Goal: Task Accomplishment & Management: Manage account settings

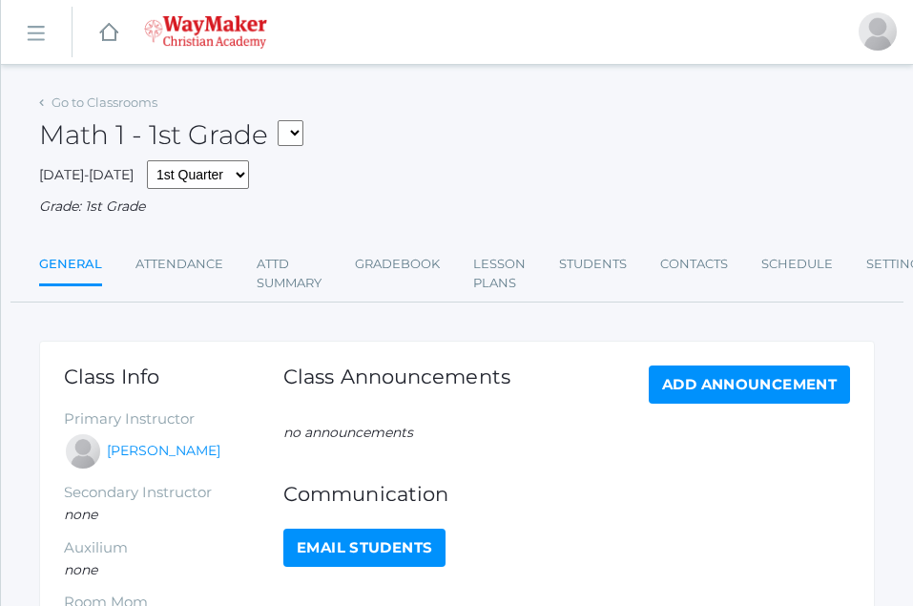
drag, startPoint x: 77, startPoint y: 16, endPoint x: 38, endPoint y: -25, distance: 56.7
click at [38, 0] on html "icons/ui/navigation/home Created with Sketch. Home icons/user/plain Created wit…" at bounding box center [456, 303] width 913 height 606
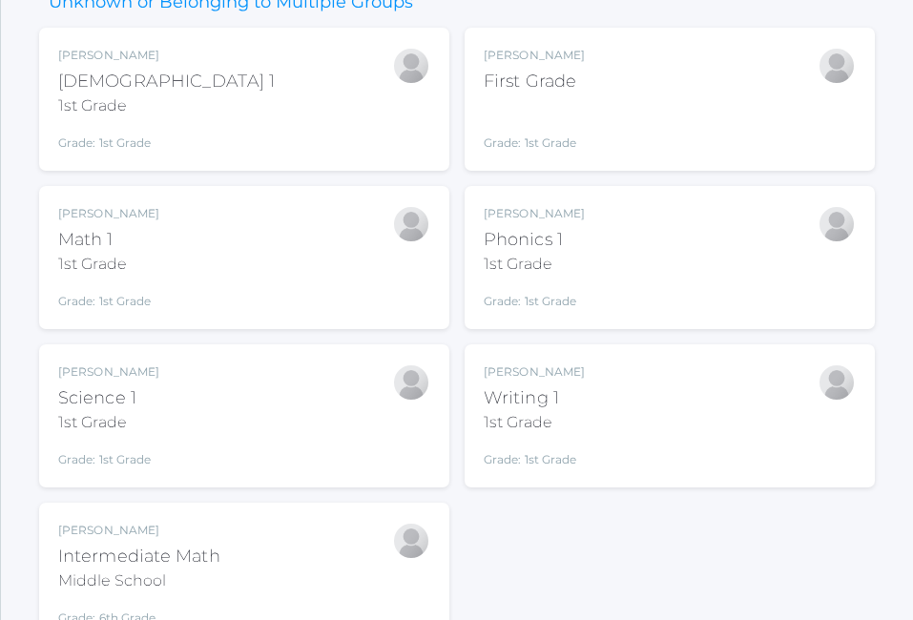
scroll to position [267, 0]
drag, startPoint x: 156, startPoint y: 550, endPoint x: 136, endPoint y: 547, distance: 20.2
click at [136, 547] on div "Intermediate Math" at bounding box center [139, 554] width 162 height 26
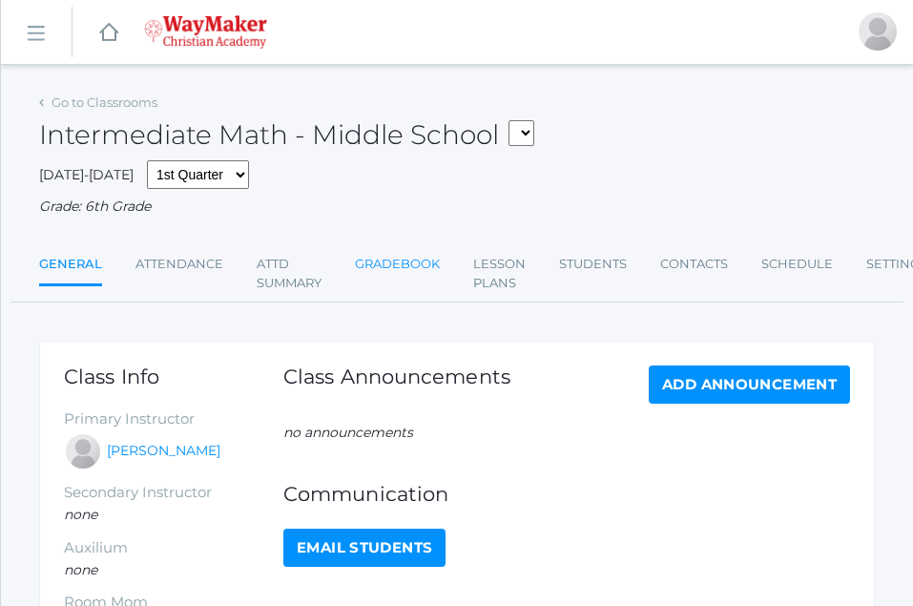
drag, startPoint x: 420, startPoint y: 260, endPoint x: 408, endPoint y: 259, distance: 11.5
click at [422, 258] on link "Gradebook" at bounding box center [397, 264] width 85 height 38
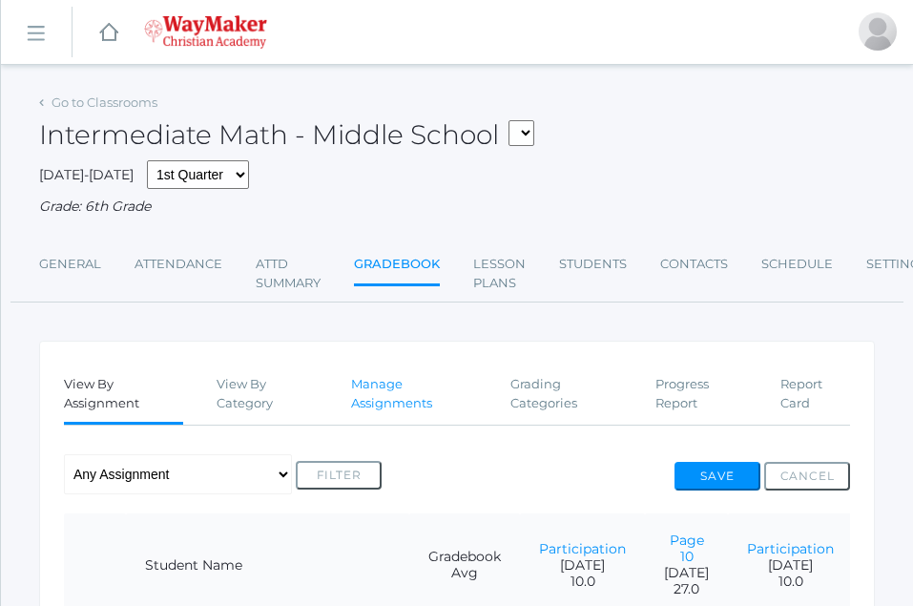
click at [372, 395] on link "Manage Assignments" at bounding box center [414, 393] width 126 height 56
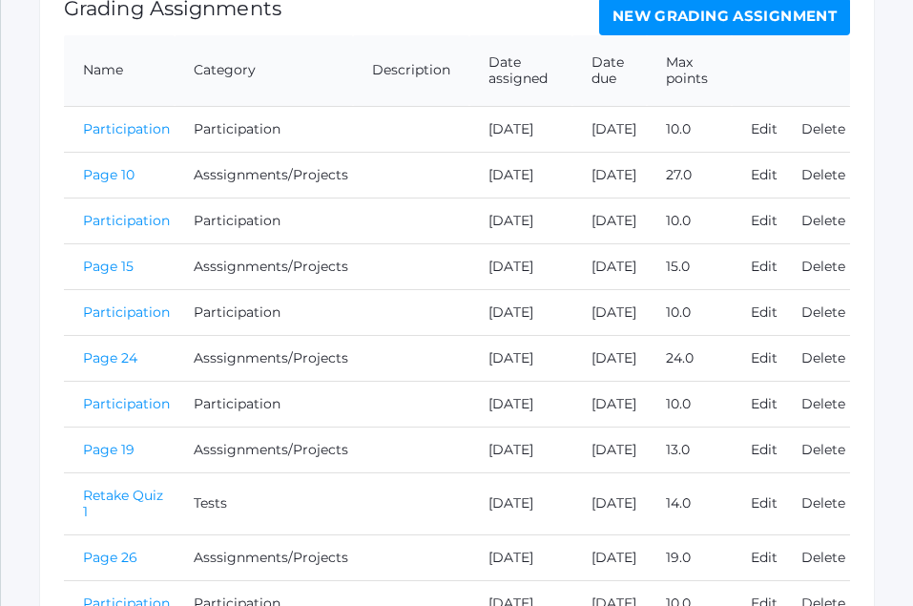
scroll to position [458, 0]
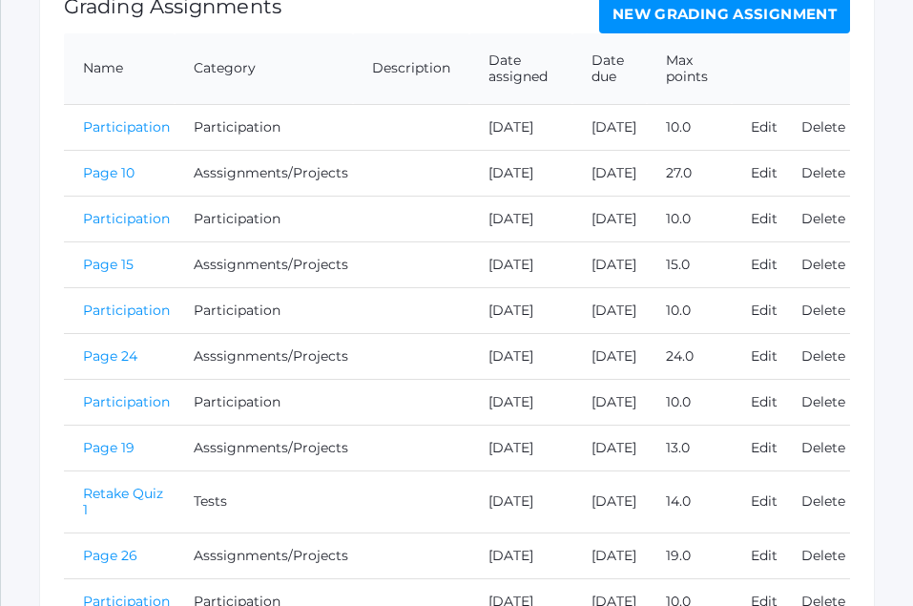
click at [123, 456] on link "Page 19" at bounding box center [109, 447] width 52 height 17
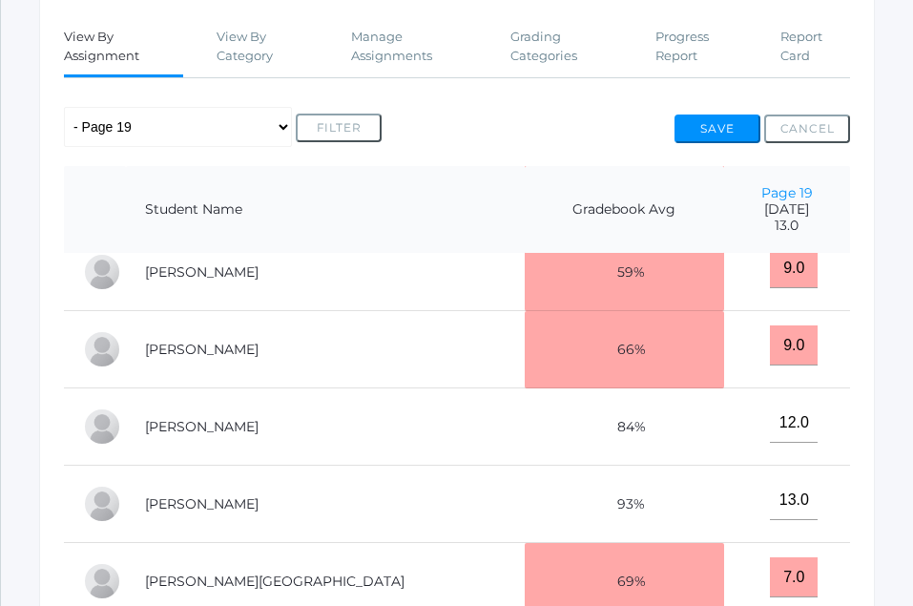
scroll to position [350, 0]
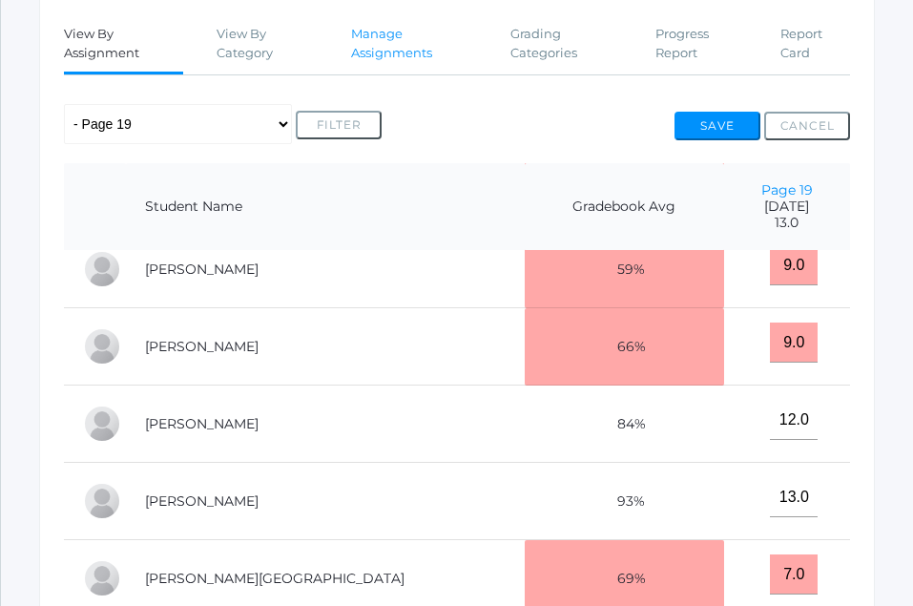
click at [384, 52] on link "Manage Assignments" at bounding box center [414, 43] width 126 height 56
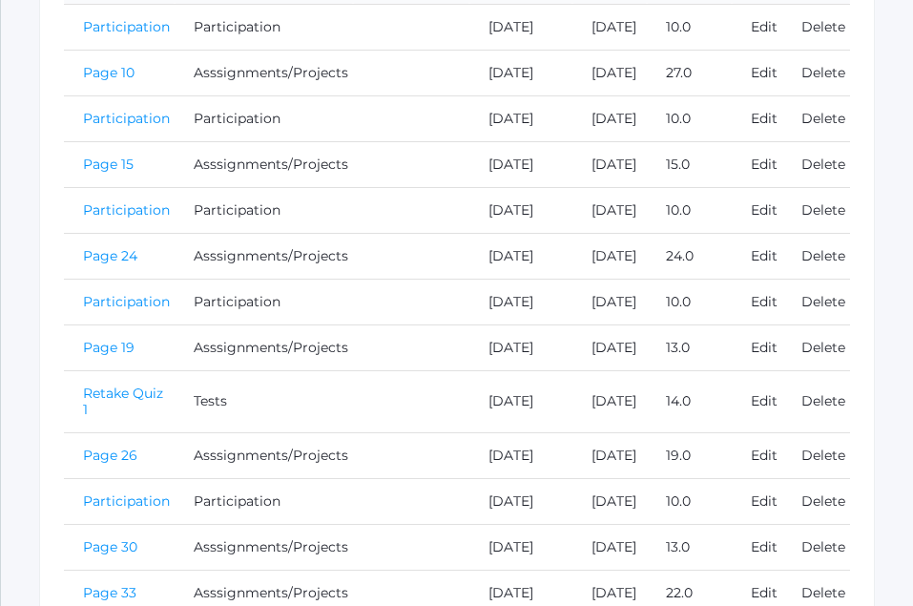
scroll to position [568, 0]
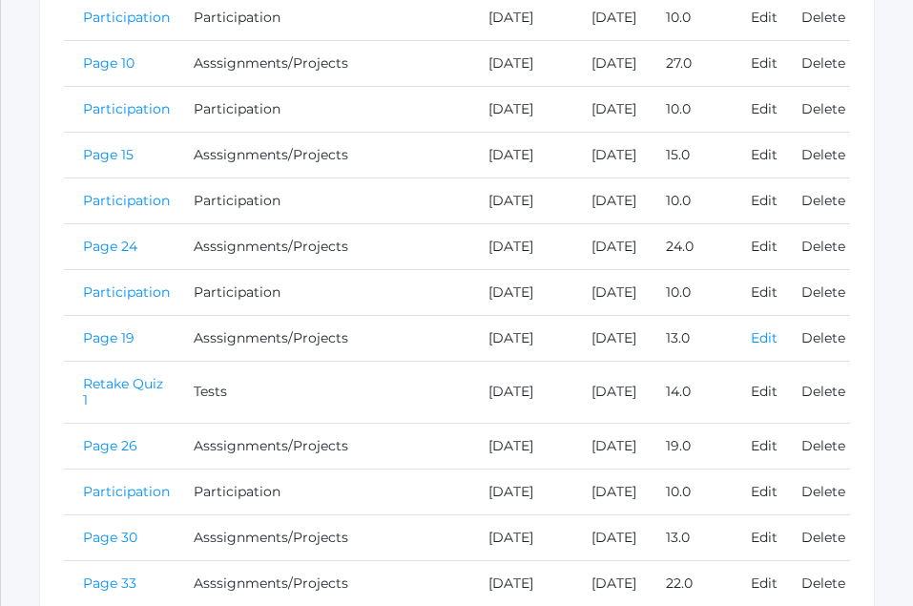
click at [758, 346] on link "Edit" at bounding box center [764, 337] width 27 height 17
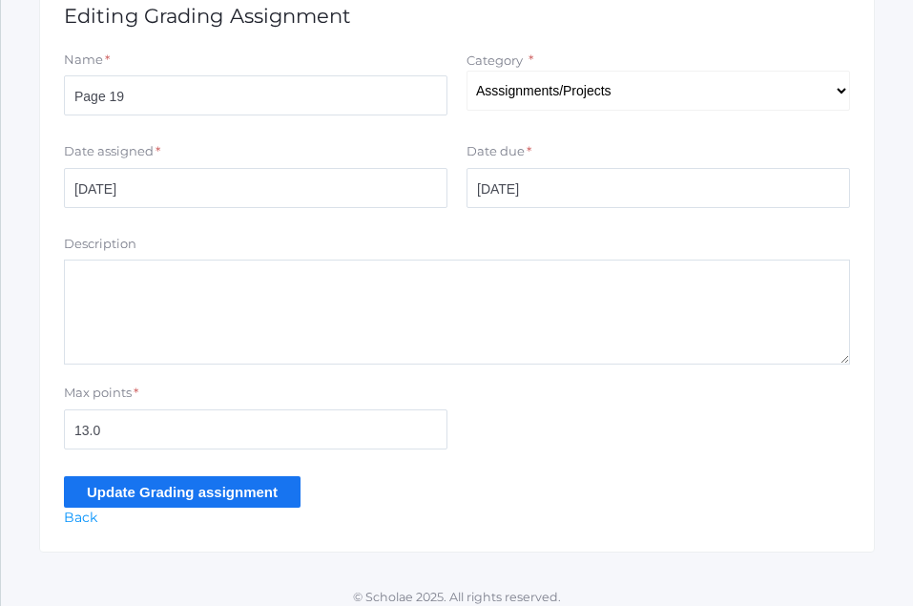
scroll to position [464, 0]
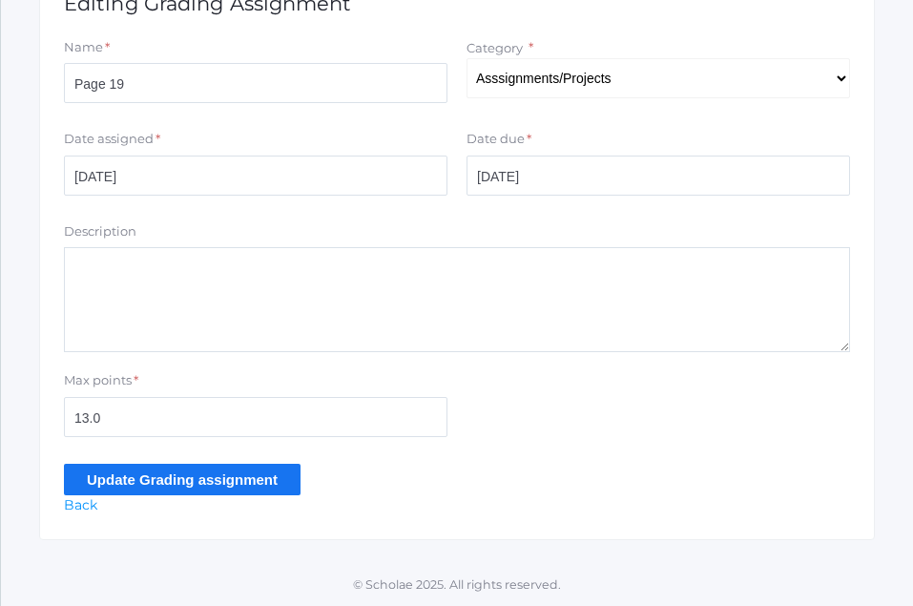
click at [192, 477] on input "Update Grading assignment" at bounding box center [182, 479] width 237 height 31
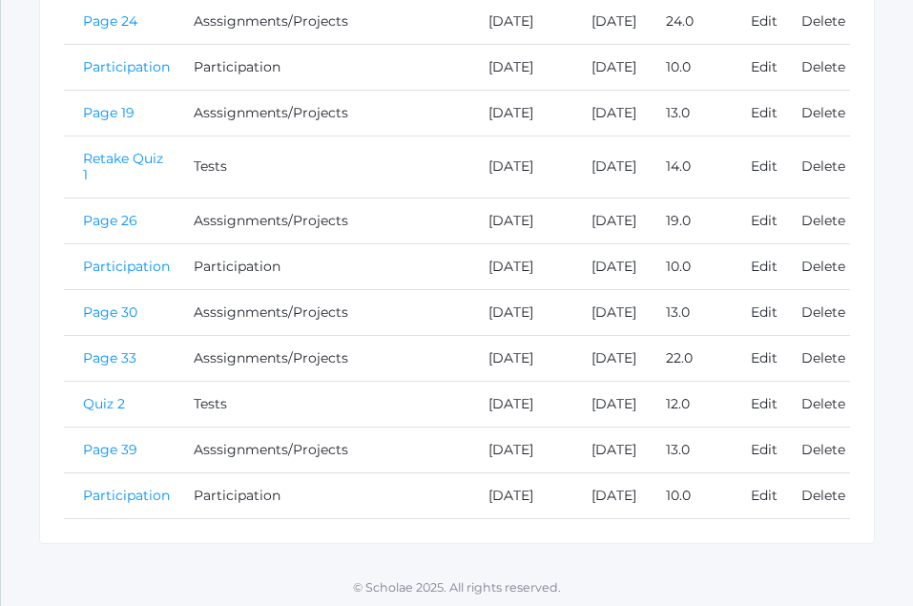
scroll to position [847, 0]
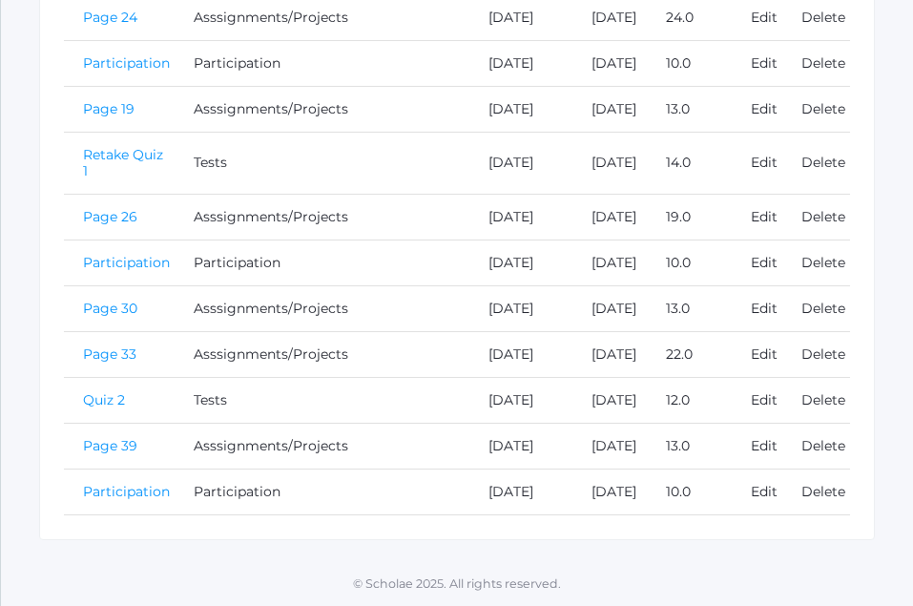
click at [128, 132] on td "Page 19" at bounding box center [119, 109] width 111 height 46
click at [123, 117] on link "Page 19" at bounding box center [109, 108] width 52 height 17
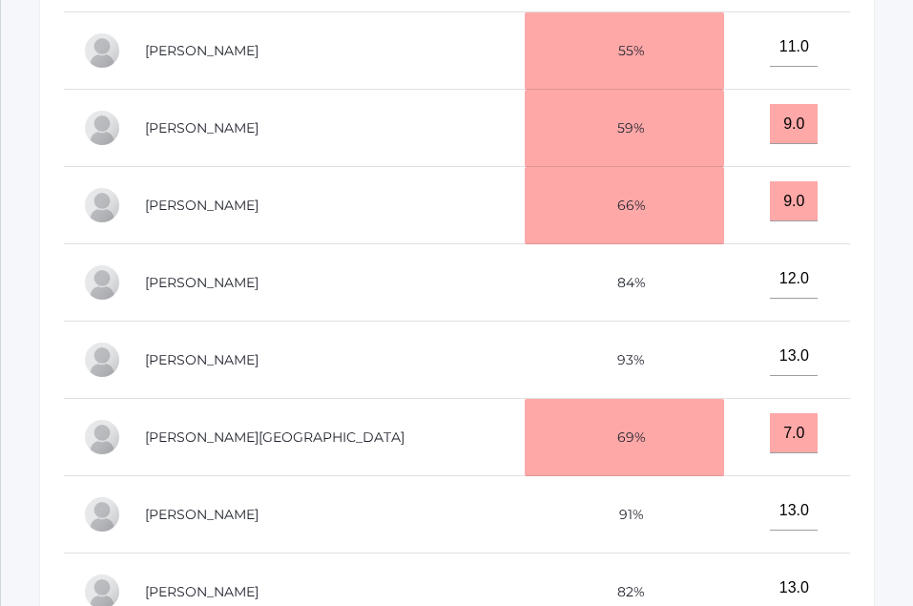
scroll to position [669, 0]
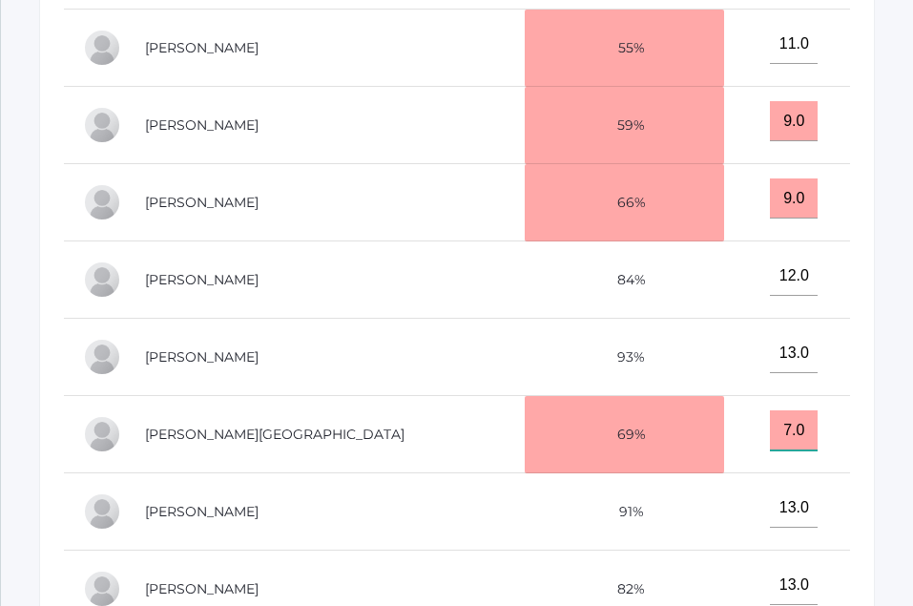
click at [770, 423] on input "7.0" at bounding box center [794, 430] width 48 height 40
type input "7"
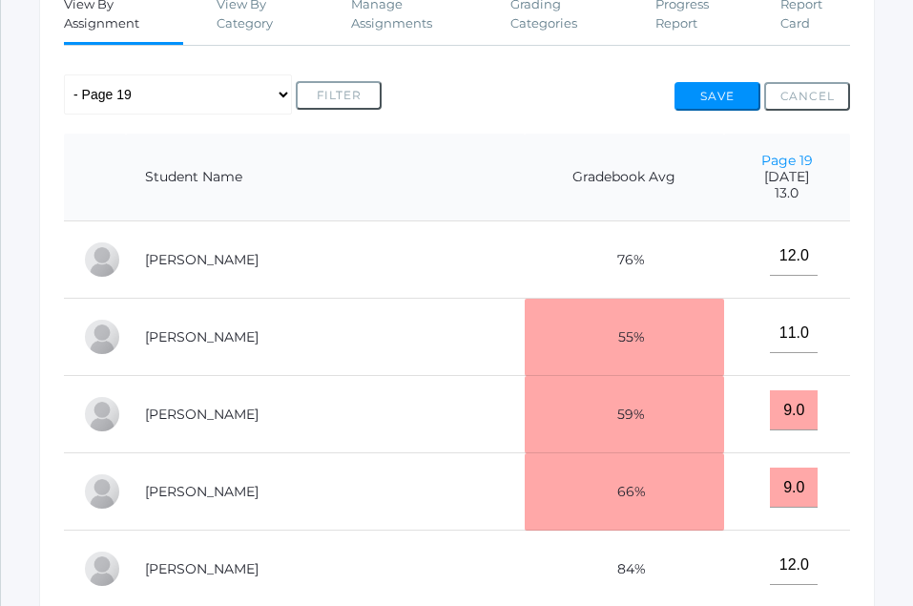
scroll to position [378, 0]
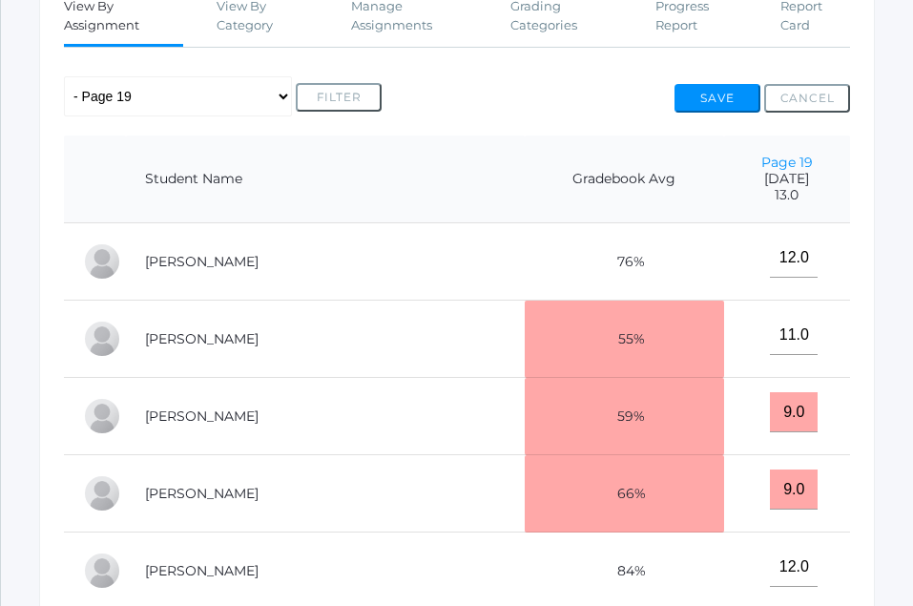
type input "12"
click at [716, 103] on button "Save" at bounding box center [718, 98] width 86 height 29
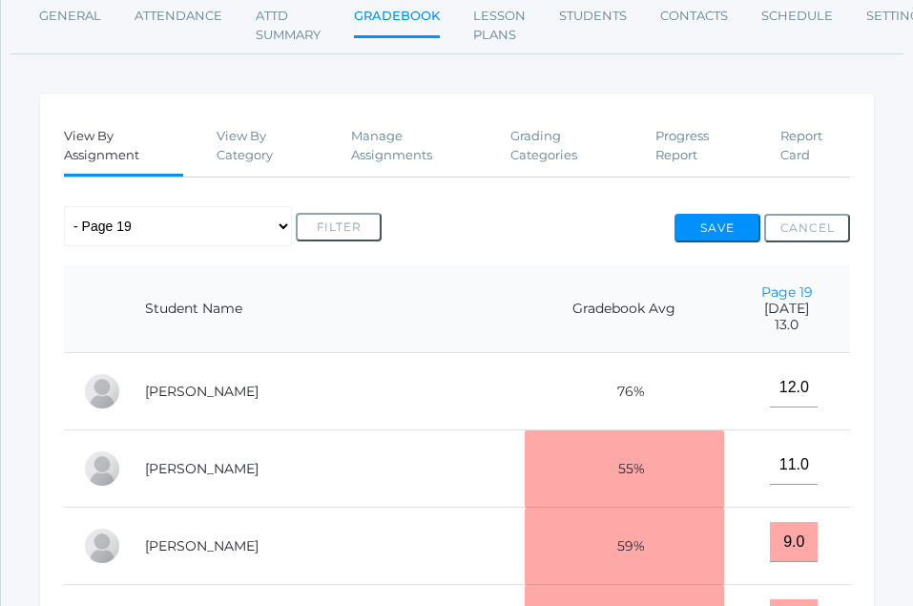
scroll to position [297, 0]
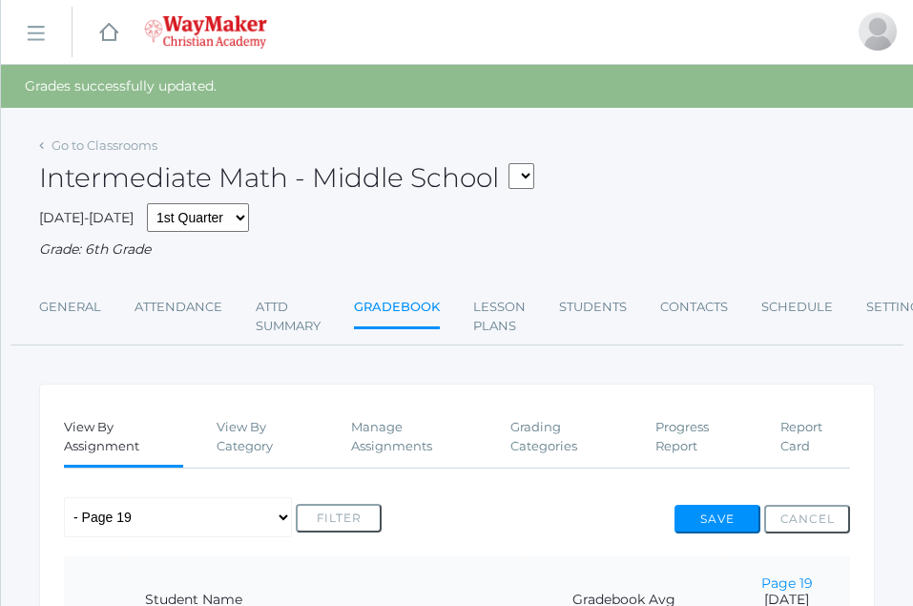
scroll to position [410, 12]
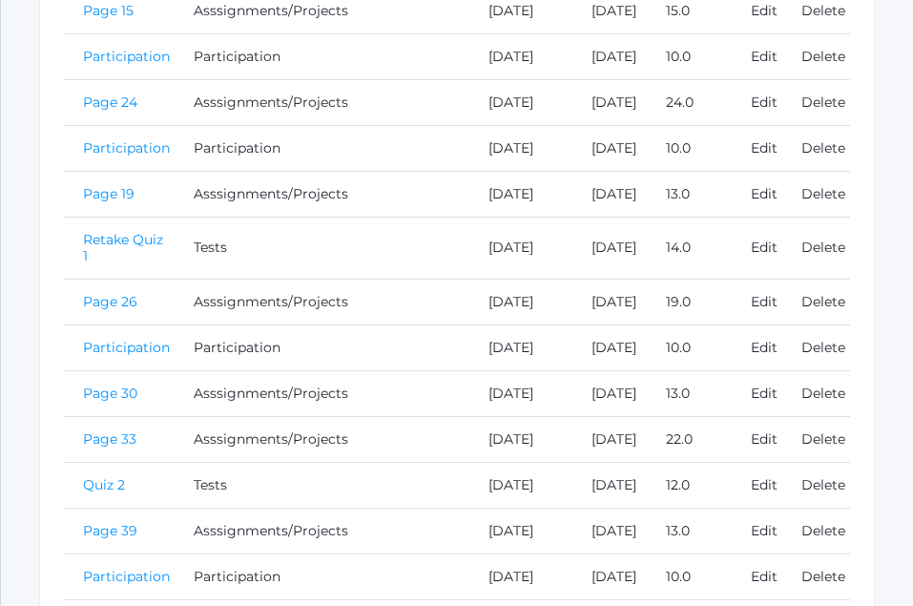
scroll to position [748, 0]
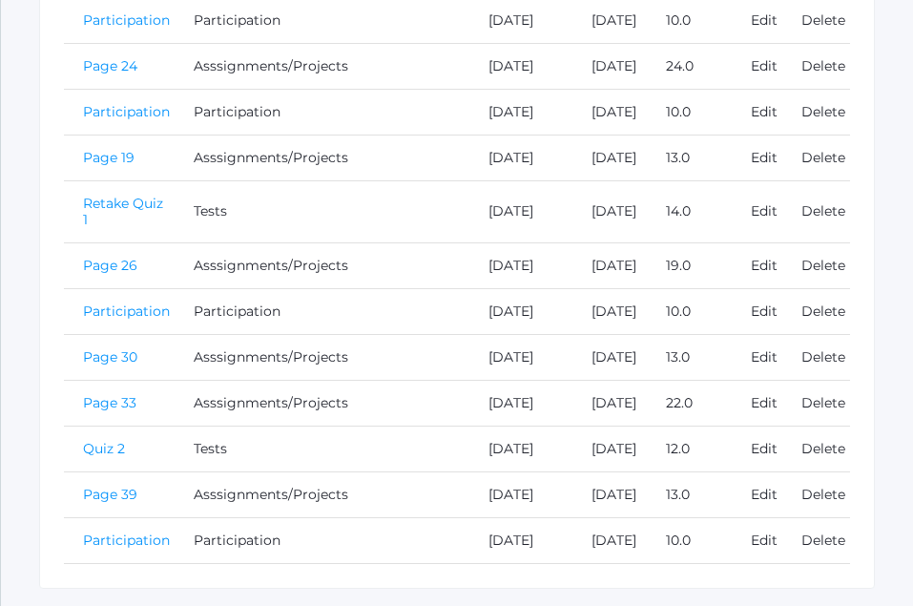
click at [115, 365] on link "Page 30" at bounding box center [110, 356] width 54 height 17
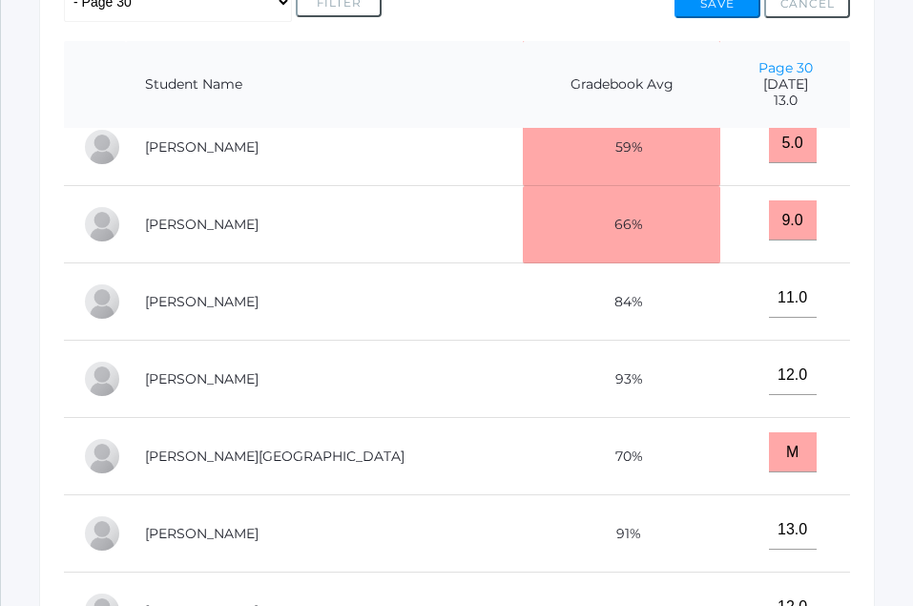
scroll to position [189, 0]
click at [769, 438] on input "M" at bounding box center [793, 452] width 48 height 40
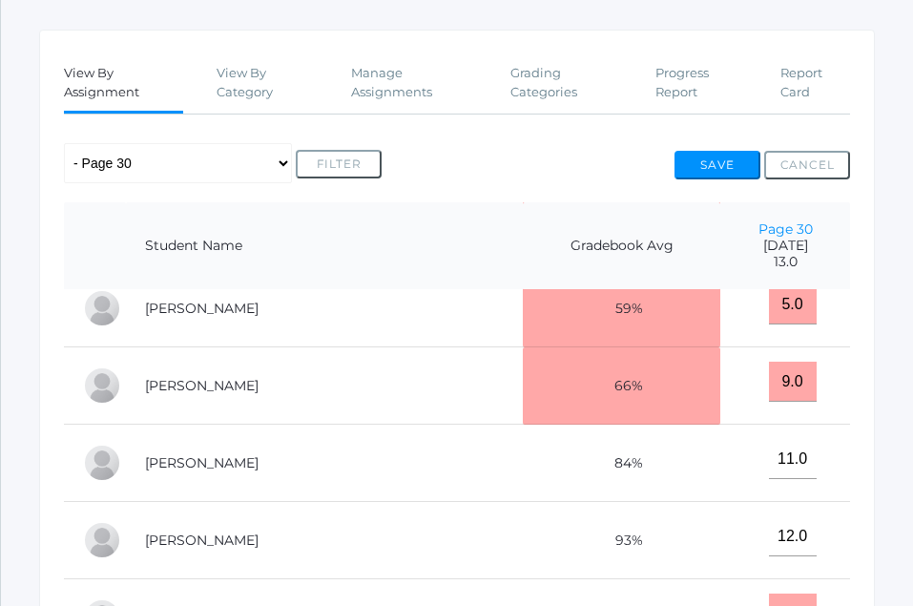
scroll to position [309, 0]
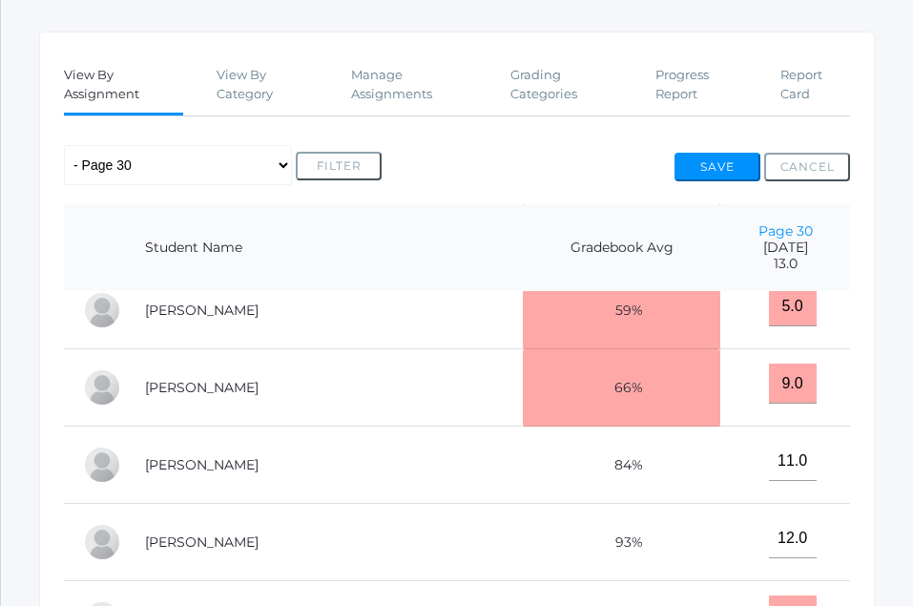
type input "13"
click at [715, 164] on button "Save" at bounding box center [718, 167] width 86 height 29
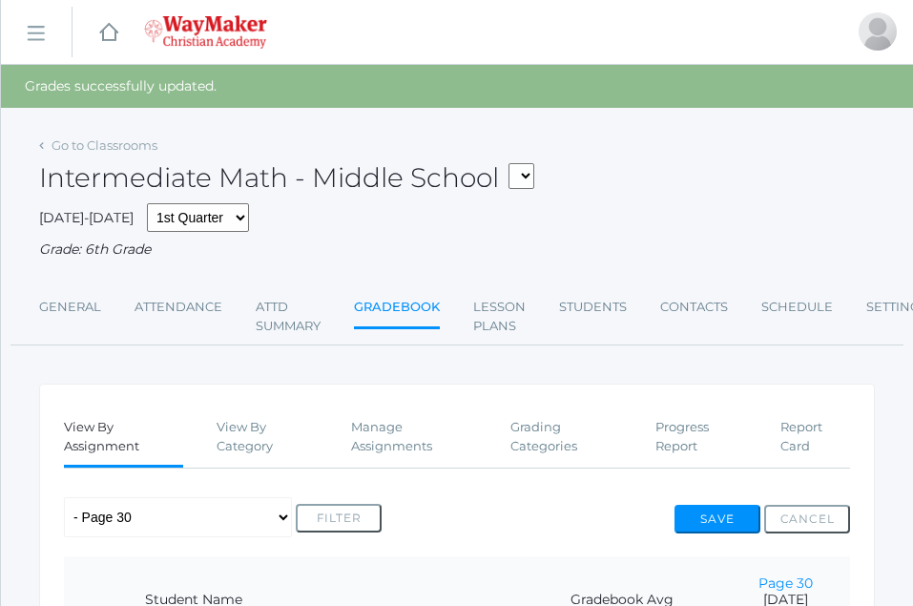
scroll to position [352, 0]
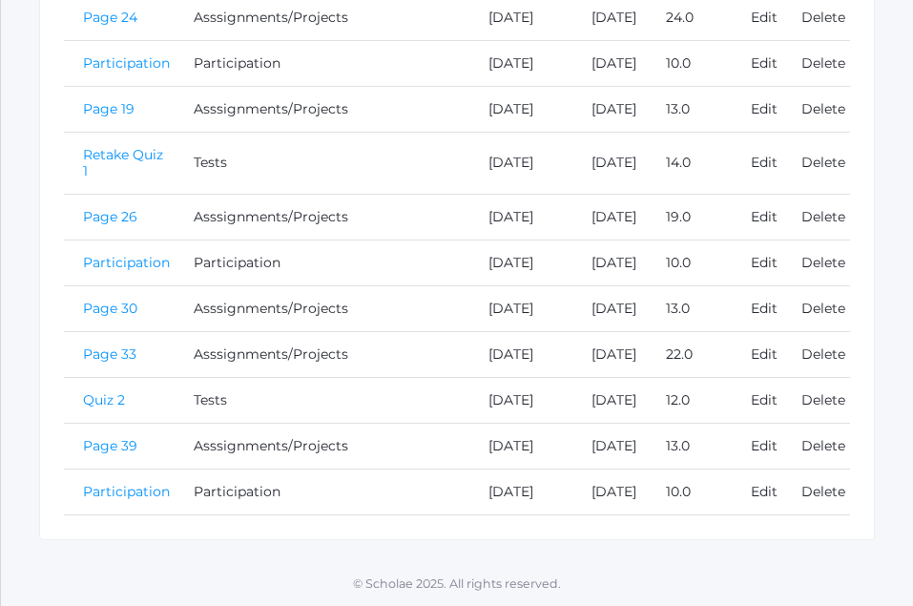
scroll to position [984, 0]
click at [302, 362] on td "Asssignments/Projects" at bounding box center [264, 354] width 178 height 46
click at [124, 353] on link "Page 33" at bounding box center [109, 353] width 53 height 17
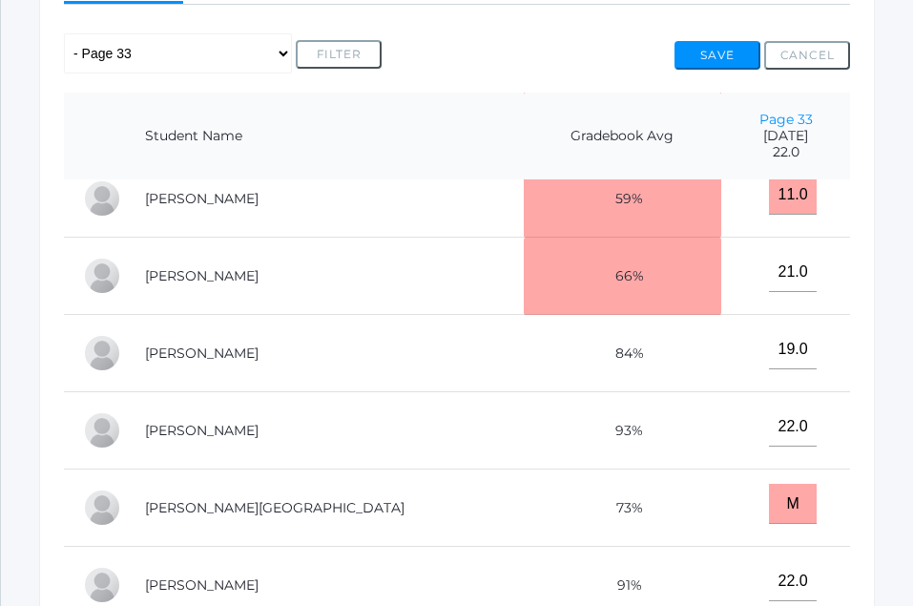
scroll to position [429, 0]
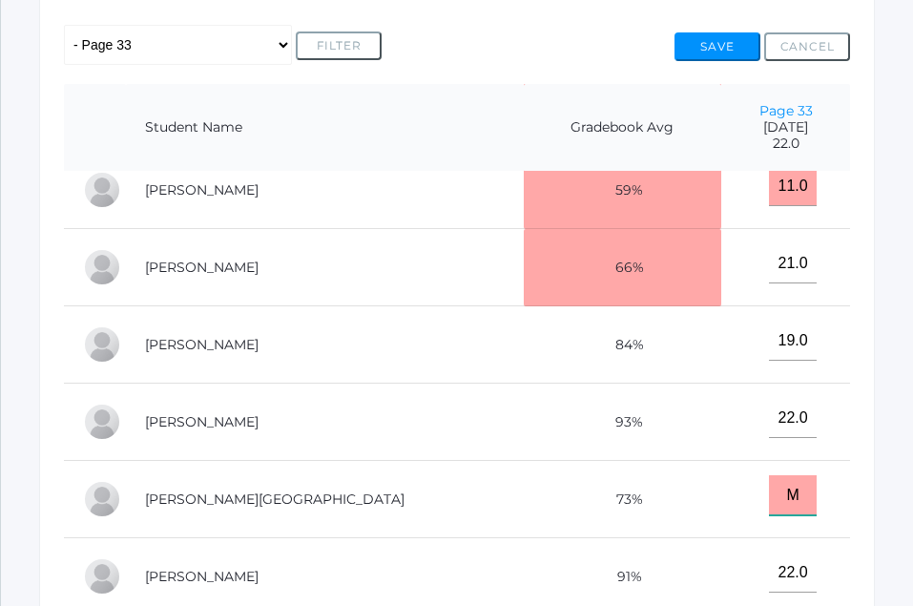
click at [769, 483] on input "M" at bounding box center [793, 495] width 48 height 40
type input "23"
click at [710, 44] on button "Save" at bounding box center [718, 46] width 86 height 29
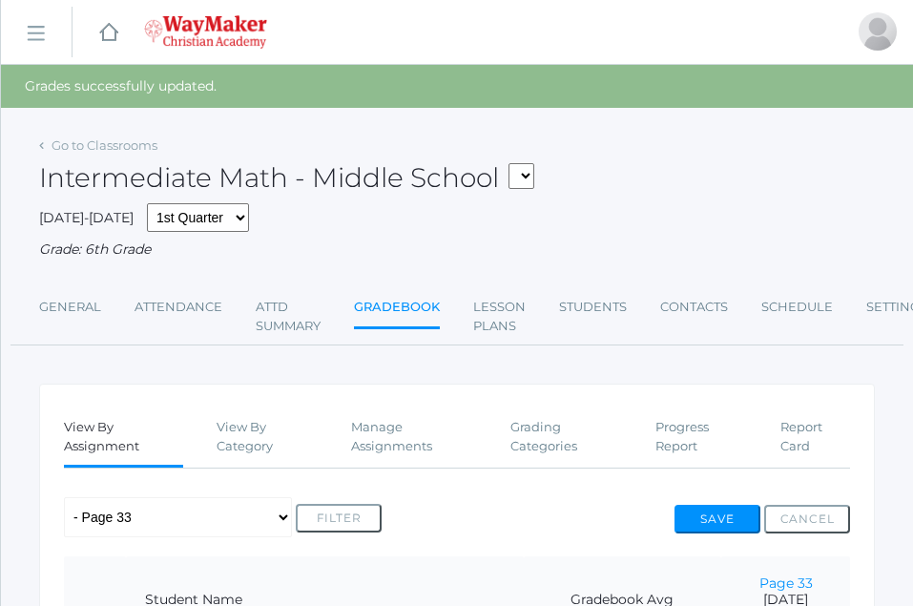
scroll to position [472, 12]
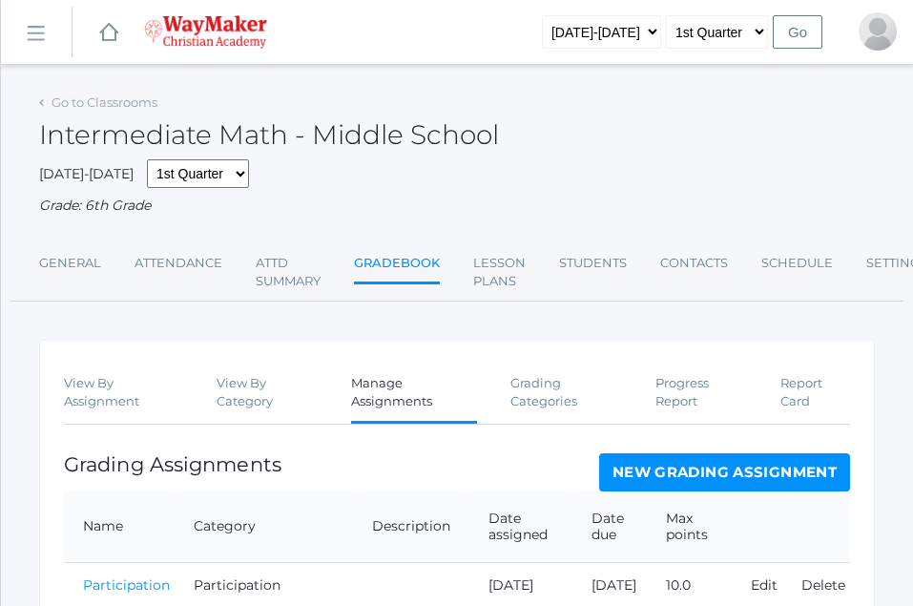
click at [733, 474] on link "New Grading Assignment" at bounding box center [724, 472] width 251 height 38
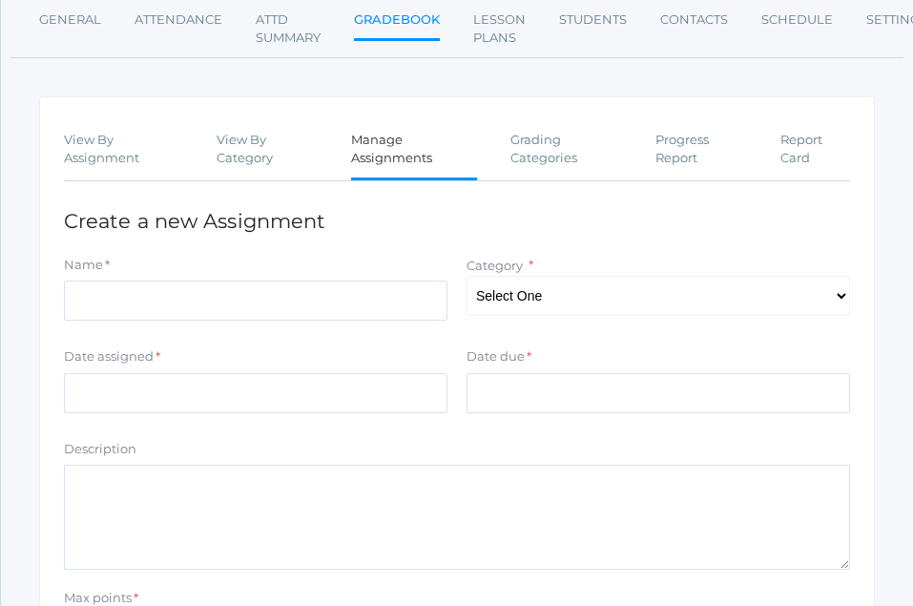
scroll to position [244, 0]
click at [120, 294] on input "Name" at bounding box center [256, 300] width 384 height 40
type input "p35"
click at [539, 300] on select "Select One Participation Asssignments/Projects Tests" at bounding box center [659, 295] width 384 height 40
select select "1234"
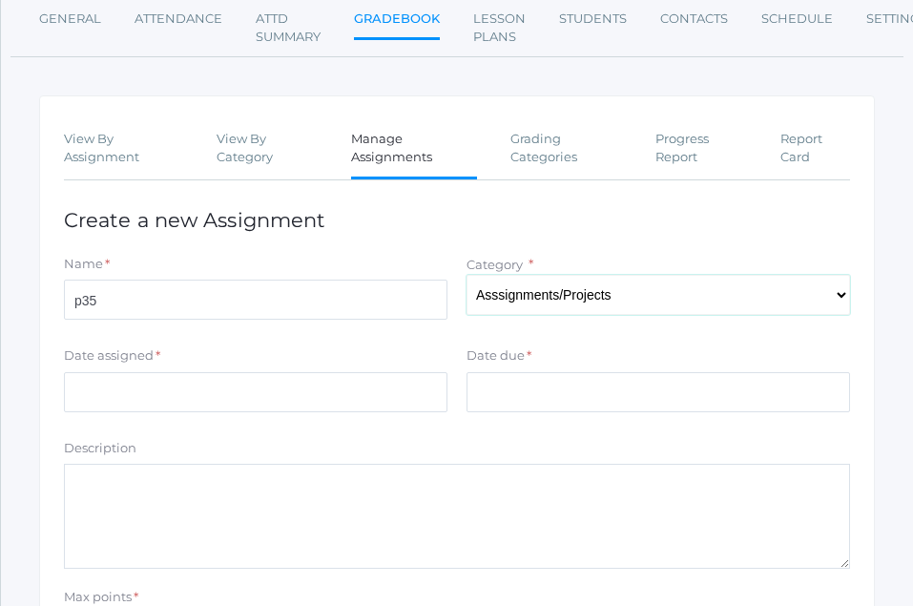
click at [467, 277] on select "Select One Participation Asssignments/Projects Tests" at bounding box center [659, 295] width 384 height 40
click at [82, 394] on input "Date assigned" at bounding box center [256, 392] width 384 height 40
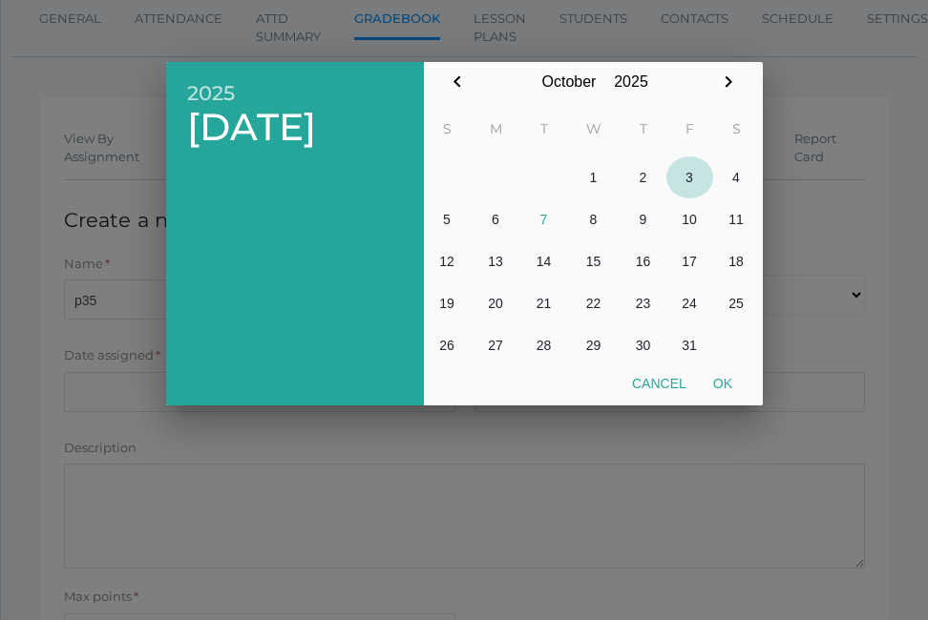
click at [689, 177] on button "3" at bounding box center [689, 178] width 47 height 42
click at [688, 177] on button "3" at bounding box center [689, 178] width 47 height 42
click at [735, 387] on button "Ok" at bounding box center [722, 383] width 46 height 34
type input "[DATE]"
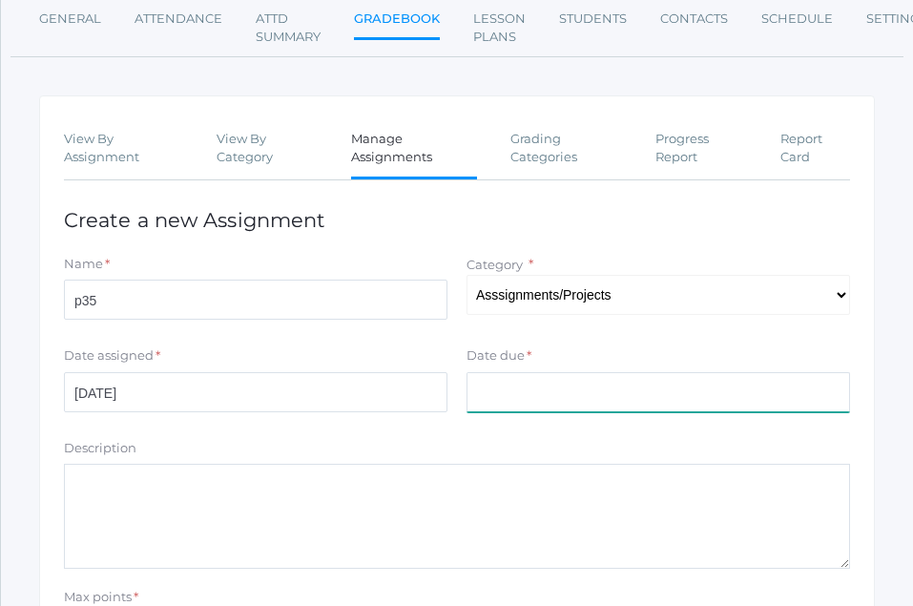
click at [515, 401] on input "Date due" at bounding box center [659, 392] width 384 height 40
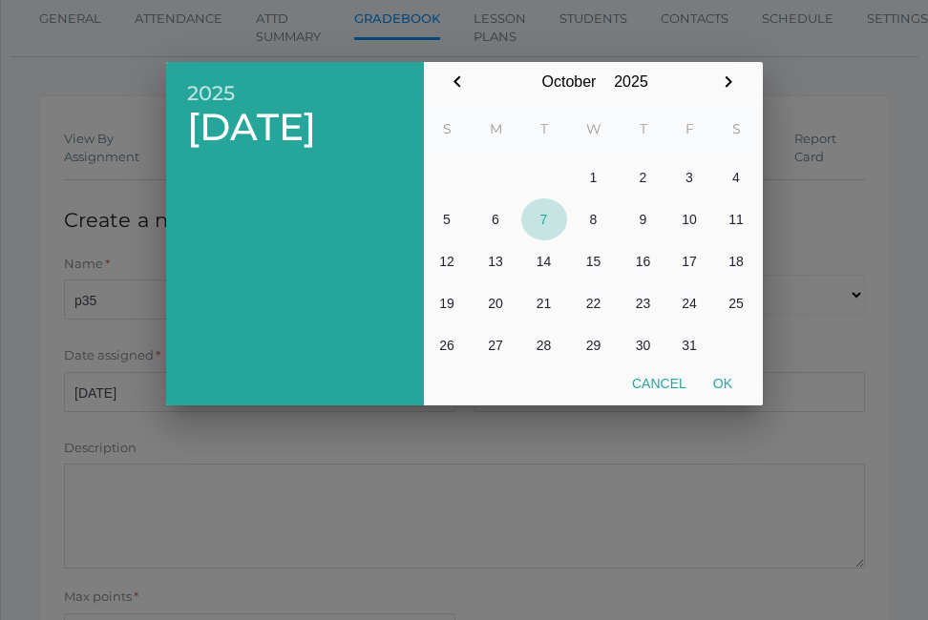
click at [559, 224] on button "7" at bounding box center [544, 219] width 46 height 42
click at [722, 384] on button "Ok" at bounding box center [722, 383] width 46 height 34
type input "[DATE]"
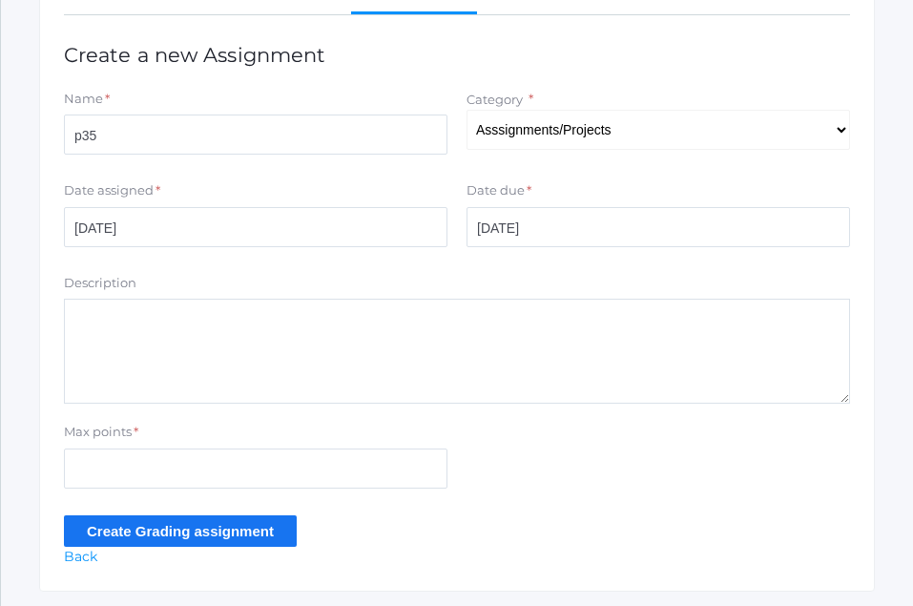
scroll to position [416, 0]
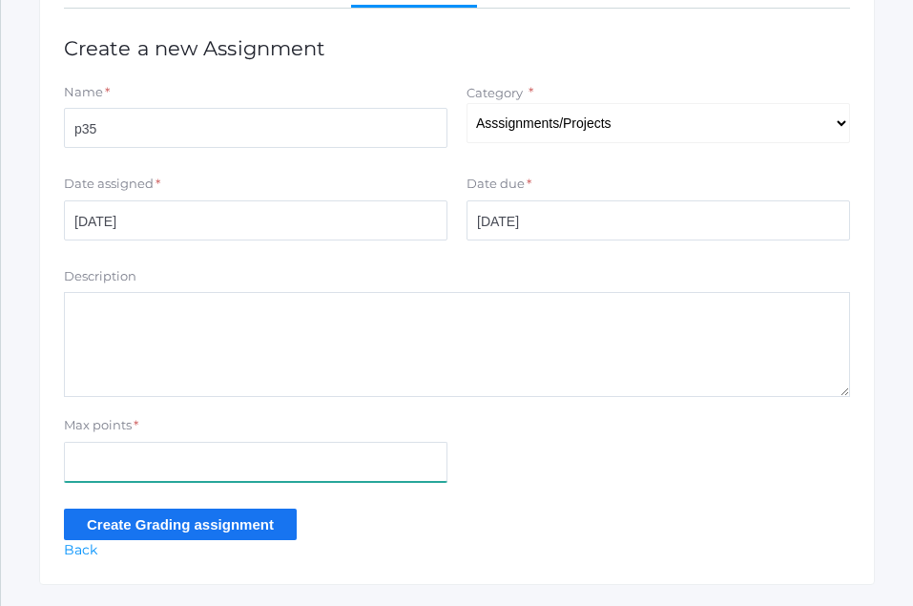
click at [79, 460] on input "Max points" at bounding box center [256, 462] width 384 height 40
type input "83"
click at [185, 524] on input "Create Grading assignment" at bounding box center [180, 524] width 233 height 31
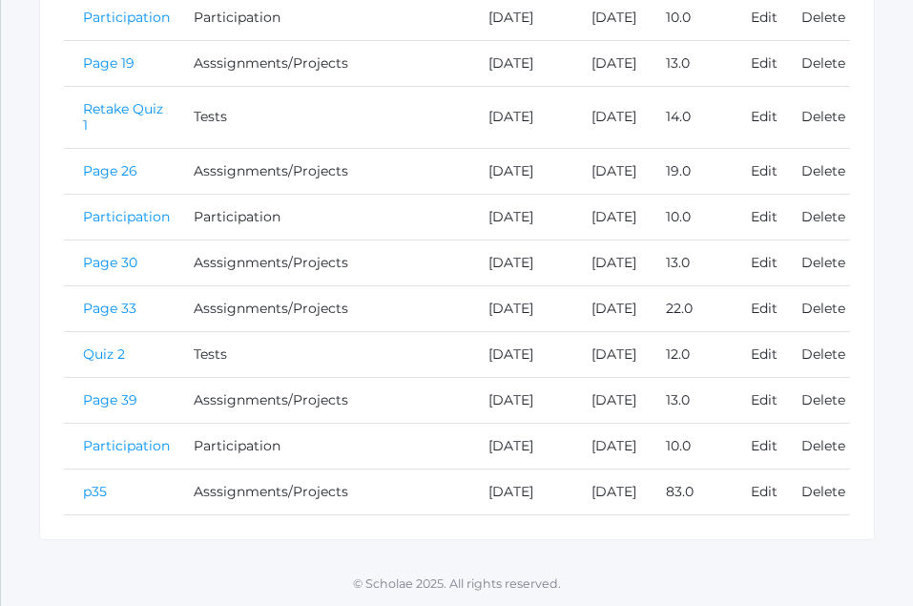
scroll to position [1148, 0]
drag, startPoint x: 105, startPoint y: 486, endPoint x: 92, endPoint y: 478, distance: 15.4
drag, startPoint x: 94, startPoint y: 491, endPoint x: 114, endPoint y: 483, distance: 21.4
drag, startPoint x: 114, startPoint y: 491, endPoint x: 96, endPoint y: 488, distance: 17.6
drag, startPoint x: 101, startPoint y: 481, endPoint x: 102, endPoint y: 495, distance: 14.3
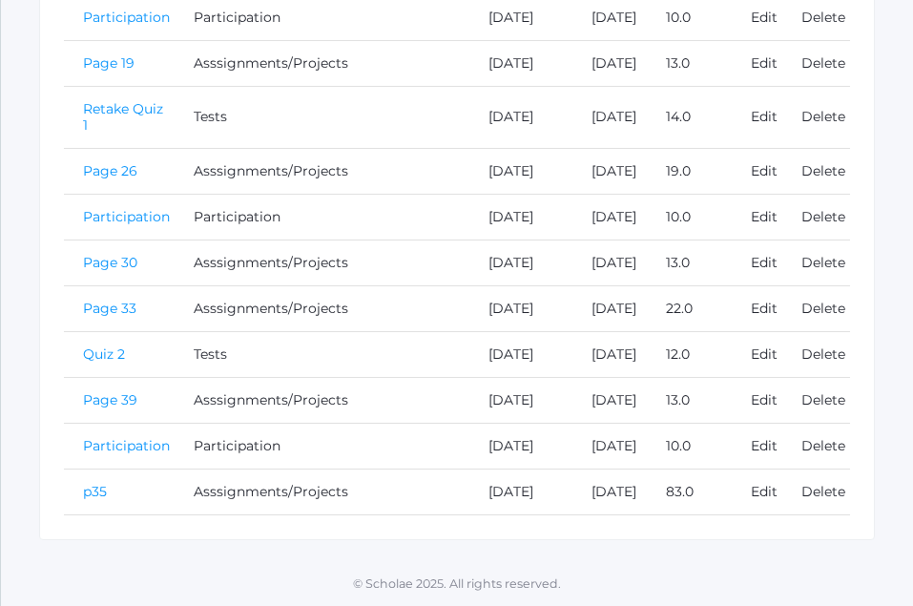
click at [99, 483] on link "p35" at bounding box center [95, 491] width 24 height 17
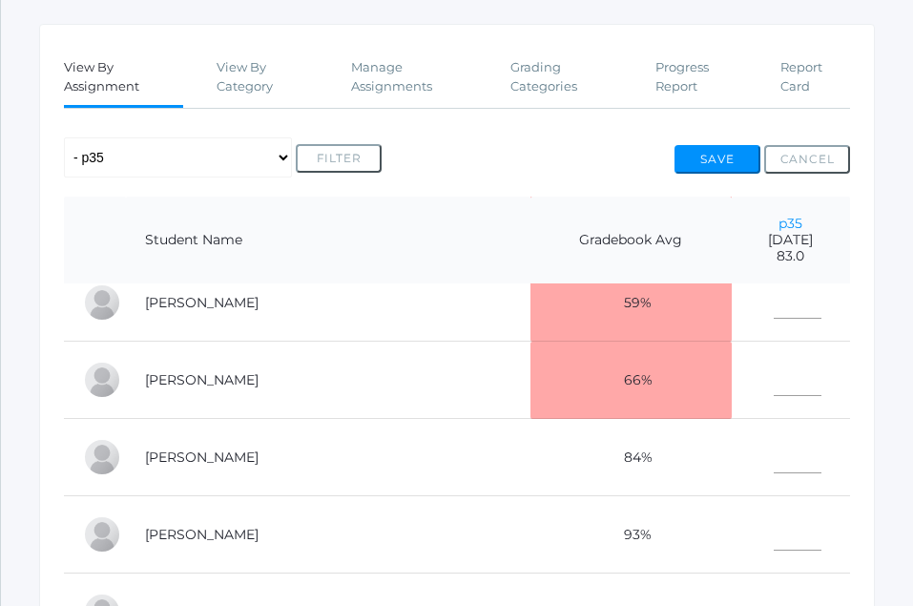
scroll to position [189, 0]
click at [774, 516] on input"] "text" at bounding box center [798, 531] width 48 height 40
type input"] "81"
click at [774, 439] on input"] "text" at bounding box center [798, 453] width 48 height 40
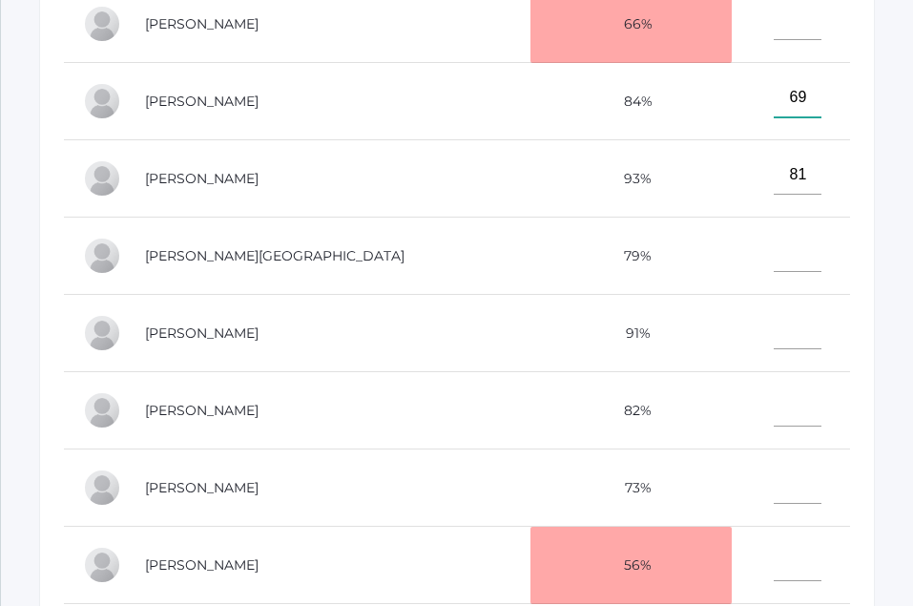
scroll to position [675, 0]
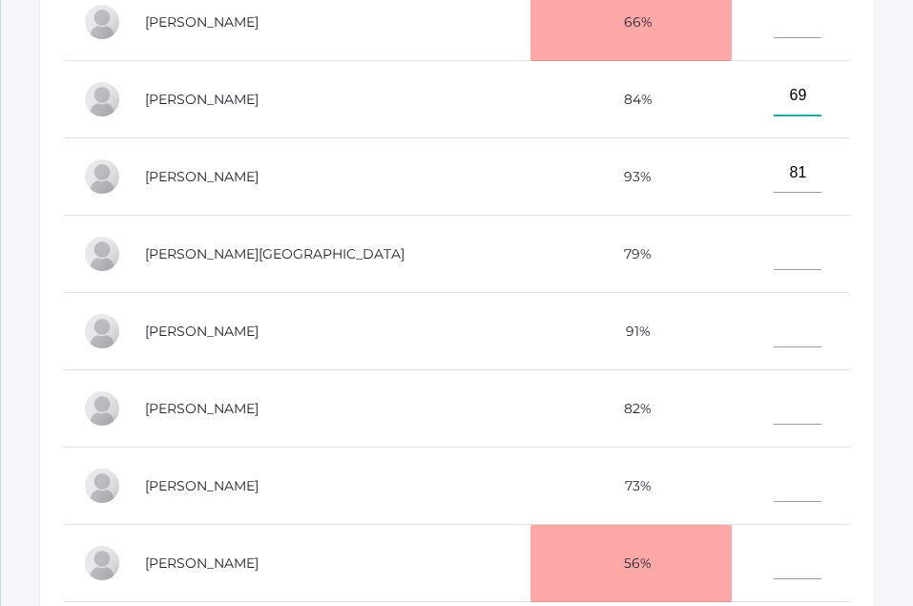
type input"] "69"
click at [774, 464] on input"] "text" at bounding box center [798, 482] width 48 height 40
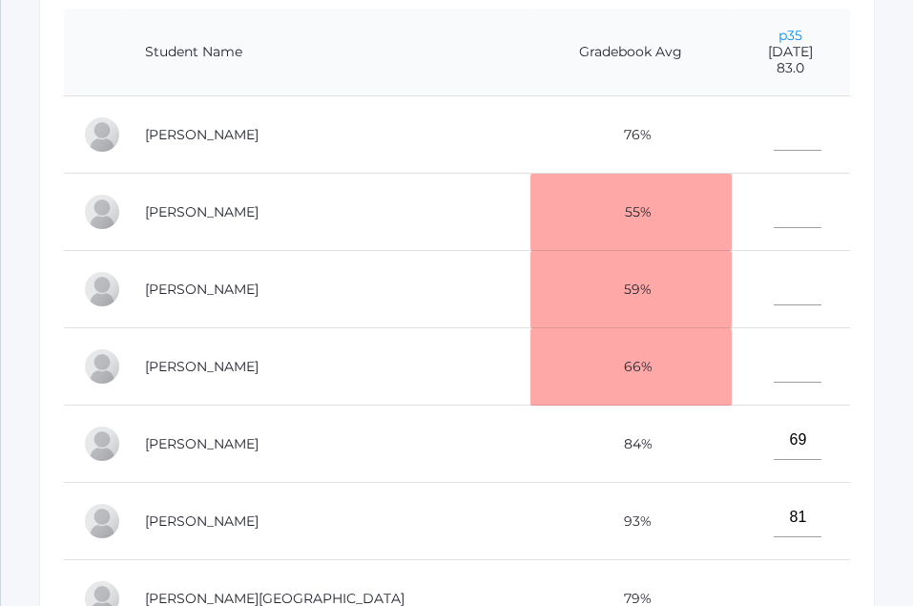
scroll to position [503, 0]
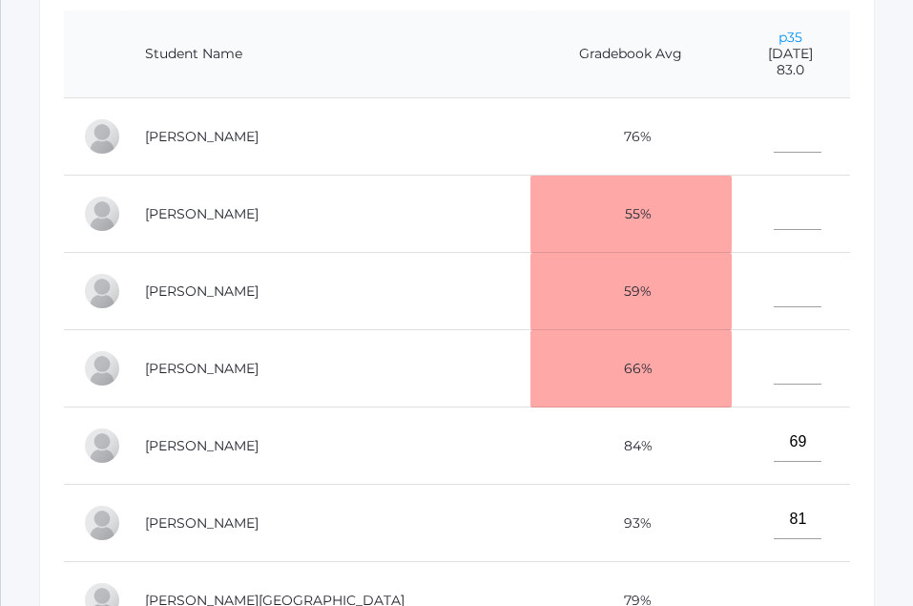
type input"] "71"
click at [774, 125] on input"] "text" at bounding box center [798, 133] width 48 height 40
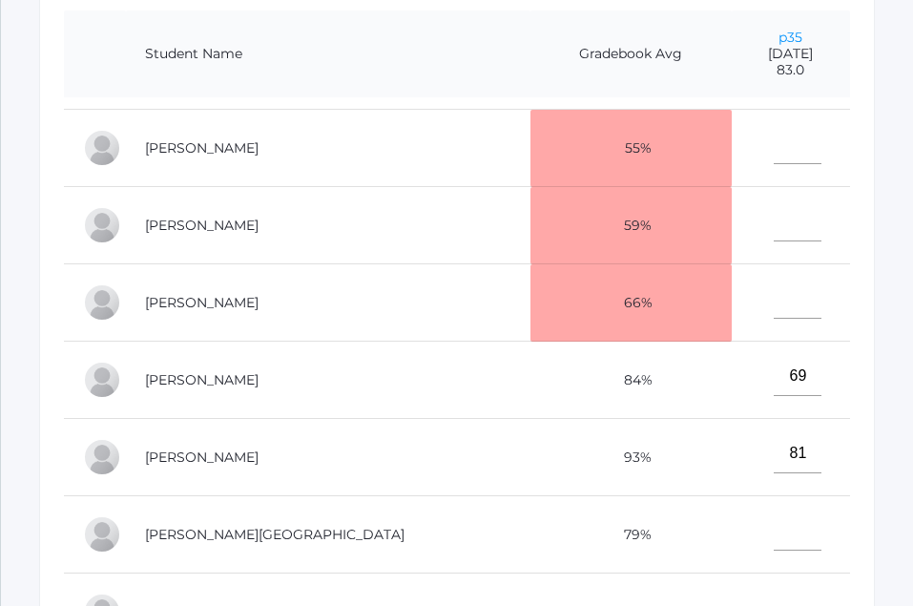
scroll to position [153, 0]
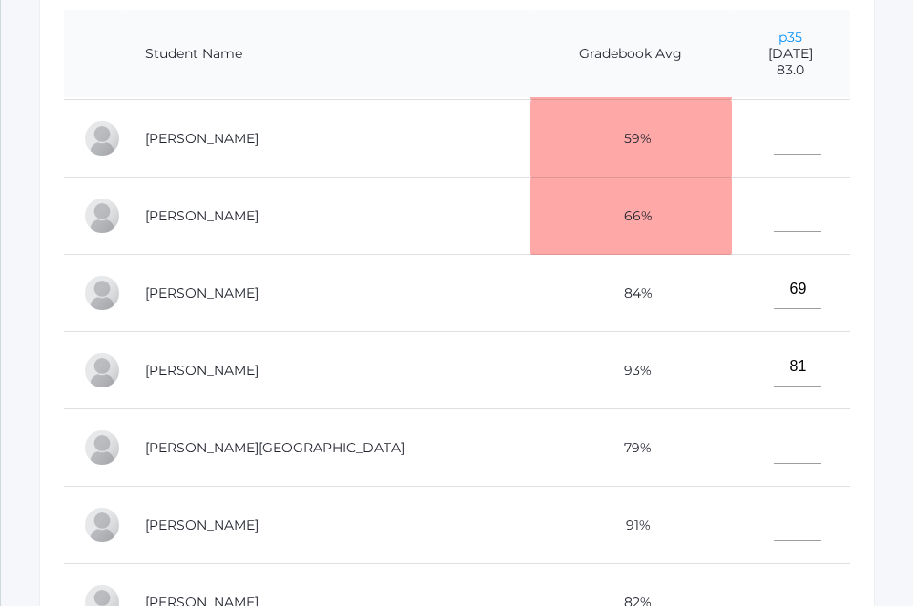
type input"] "47"
click at [774, 451] on input"] "text" at bounding box center [798, 444] width 48 height 40
type input"] "74"
click at [774, 519] on input"] "text" at bounding box center [798, 521] width 48 height 40
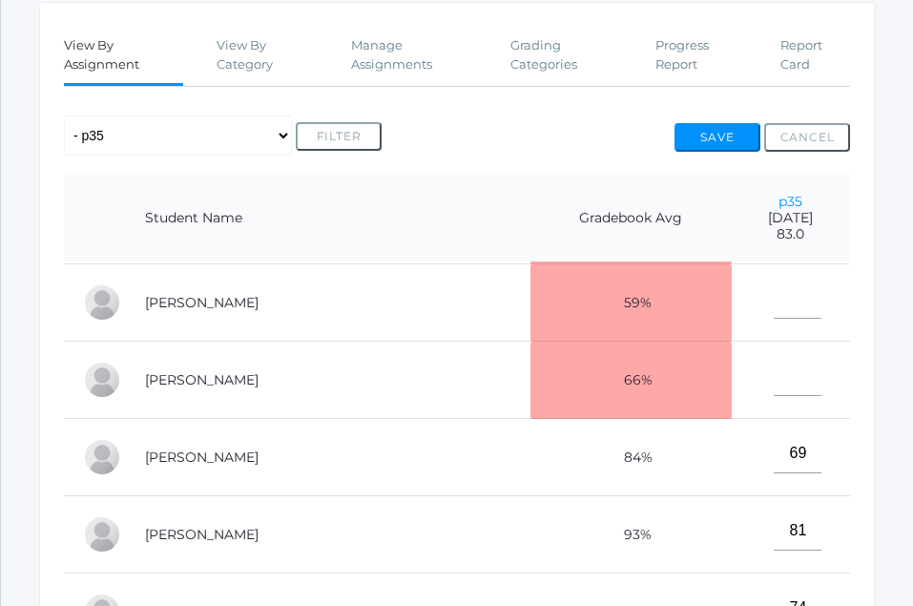
scroll to position [303, 0]
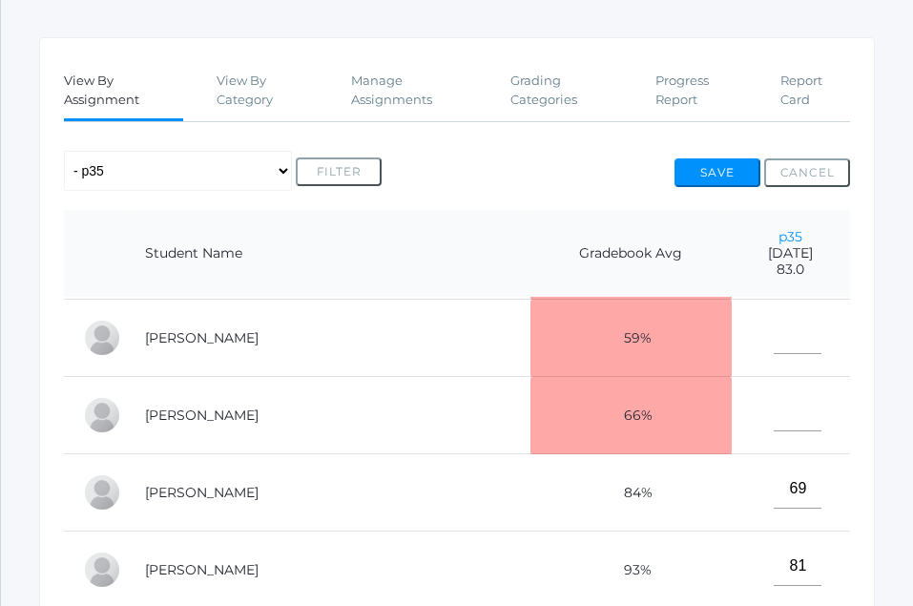
type input"] "77"
drag, startPoint x: 741, startPoint y: 172, endPoint x: 741, endPoint y: 161, distance: 10.5
drag, startPoint x: 741, startPoint y: 161, endPoint x: 694, endPoint y: 178, distance: 50.7
click at [694, 178] on button "Save" at bounding box center [718, 172] width 86 height 29
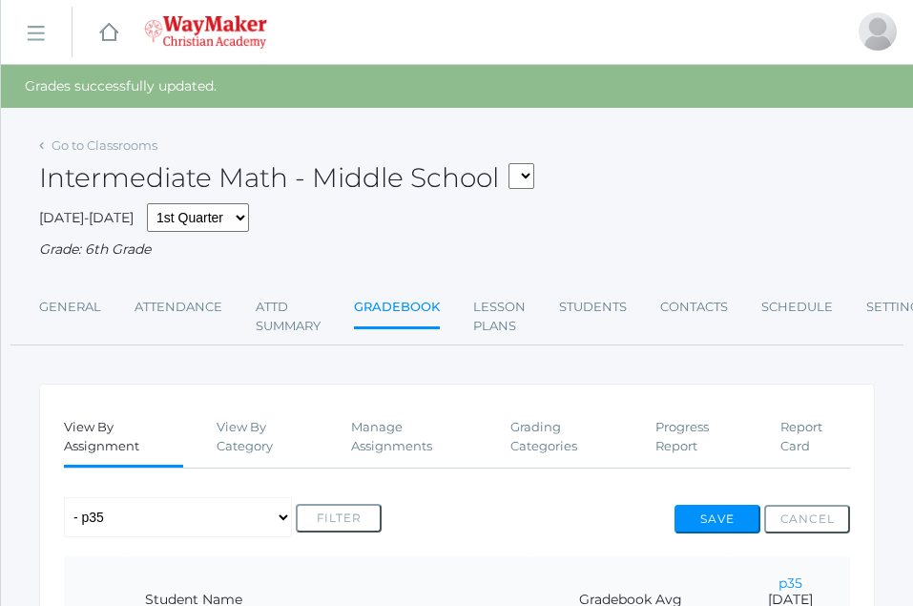
click at [718, 177] on div "Intermediate Math - Middle School 01ELEM - Writing 1 1st Grade 01ELEM - Science…" at bounding box center [457, 168] width 836 height 72
drag, startPoint x: 26, startPoint y: 43, endPoint x: 41, endPoint y: 44, distance: 15.3
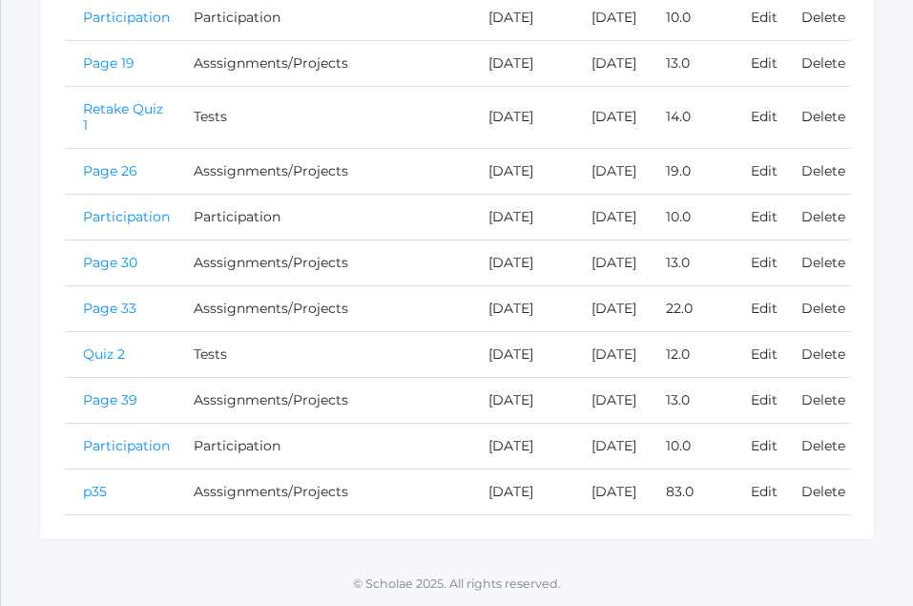
scroll to position [1041, 0]
click at [414, 343] on td at bounding box center [411, 354] width 116 height 46
click at [97, 408] on link "Page 39" at bounding box center [110, 399] width 54 height 17
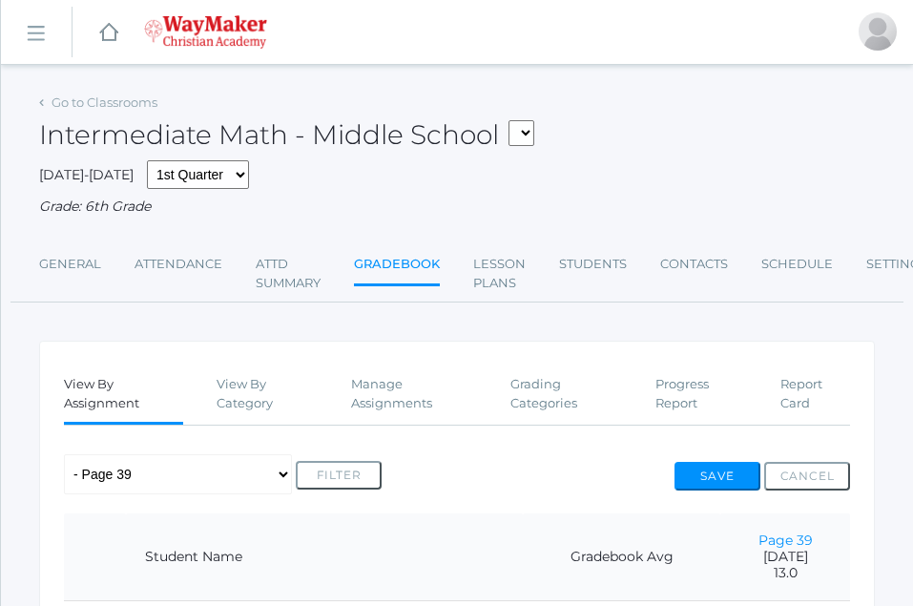
click at [97, 424] on link "View By Assignment" at bounding box center [123, 394] width 119 height 59
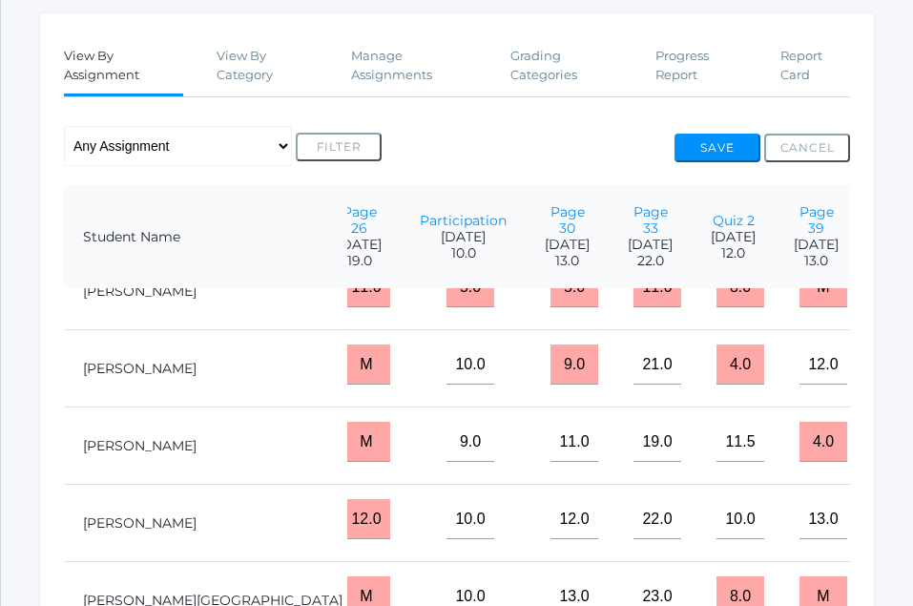
scroll to position [329, 0]
click at [800, 231] on link "Page 39" at bounding box center [817, 218] width 34 height 33
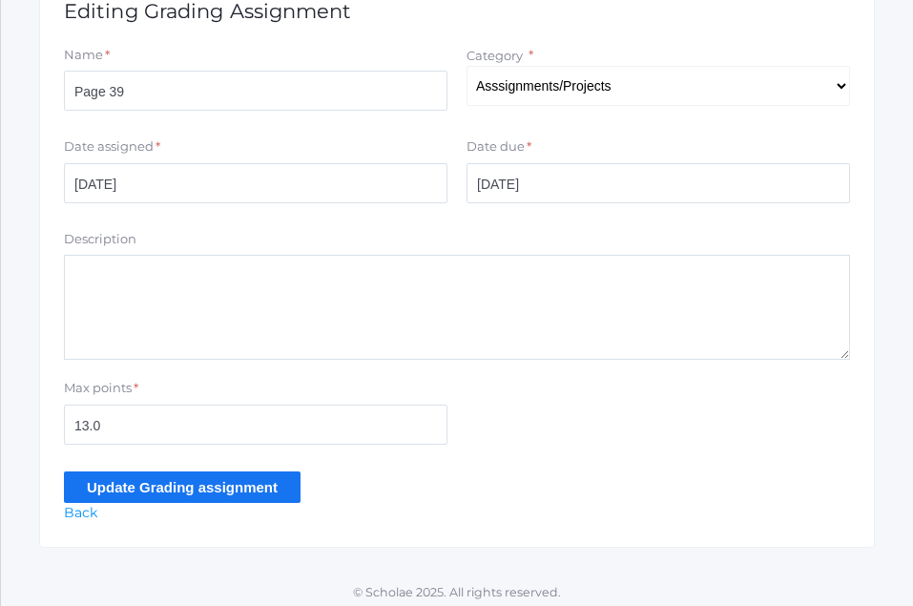
scroll to position [464, 0]
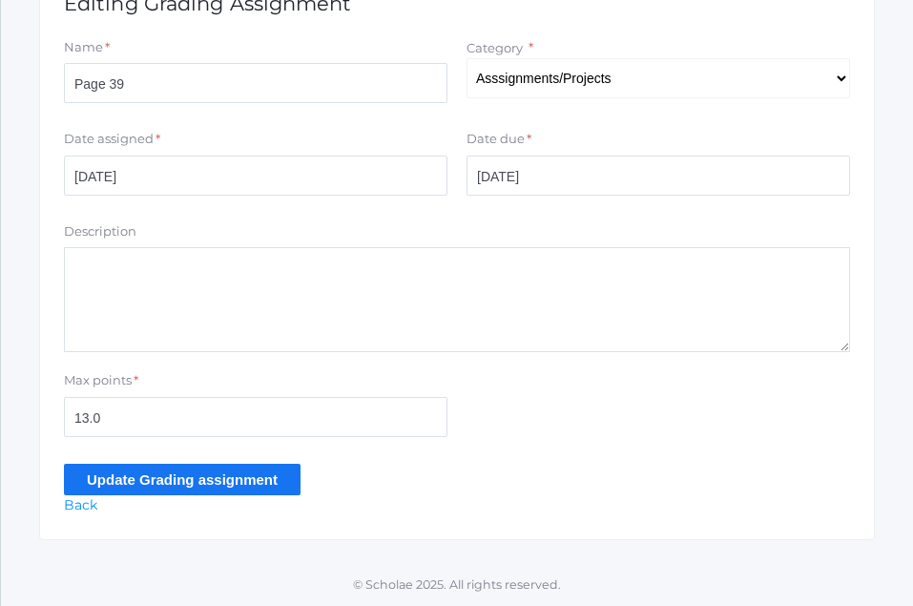
click at [214, 469] on input "Update Grading assignment" at bounding box center [182, 479] width 237 height 31
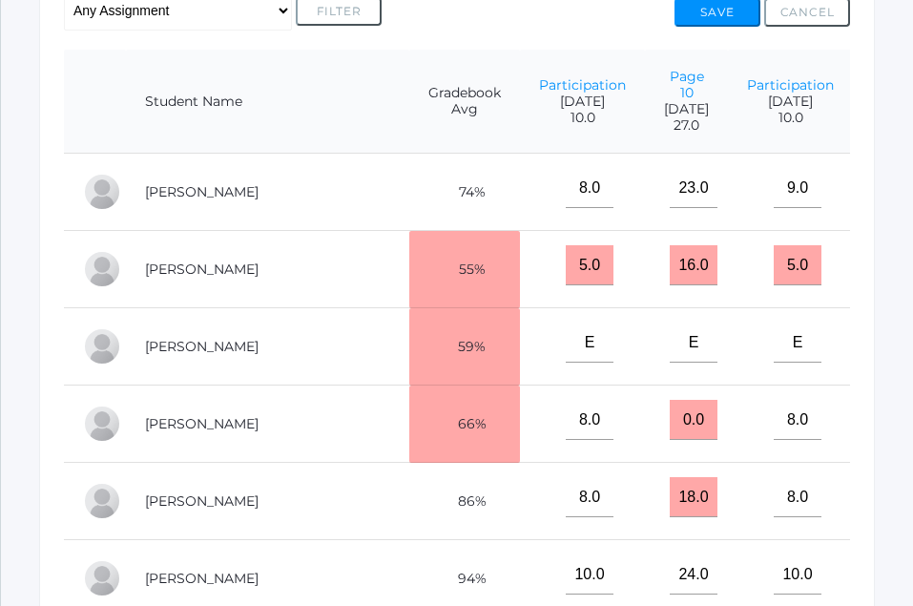
scroll to position [329, 0]
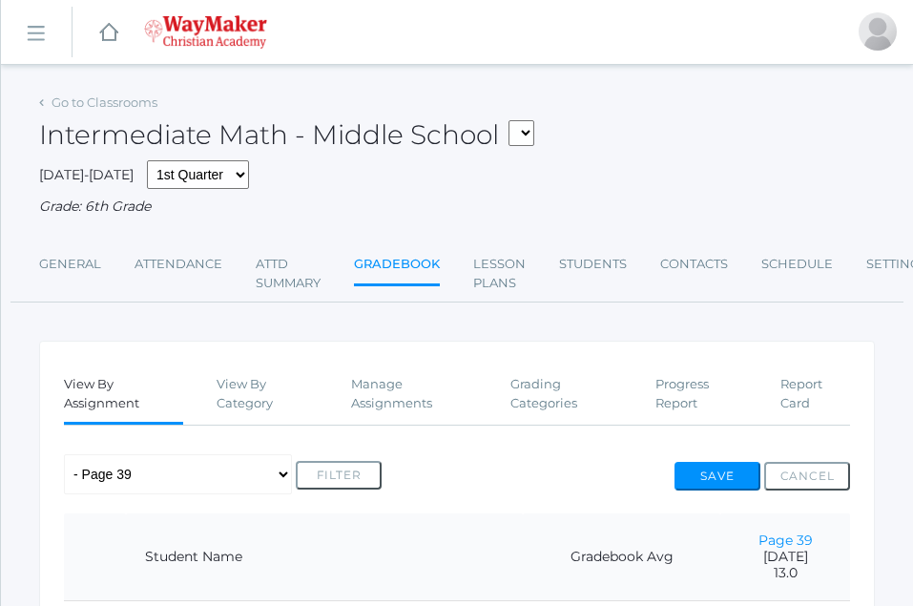
scroll to position [1041, 0]
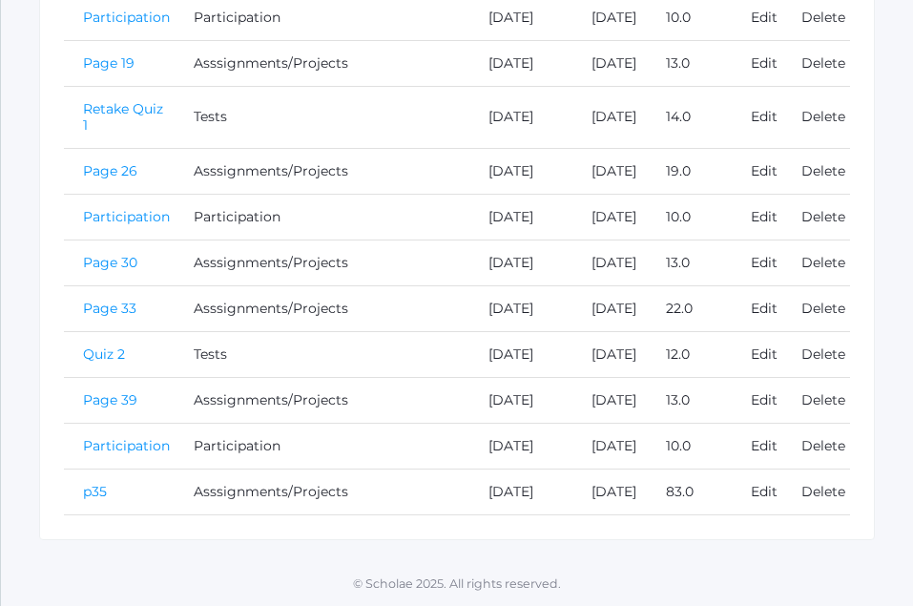
scroll to position [1148, 0]
click at [107, 391] on link "Page 39" at bounding box center [110, 399] width 54 height 17
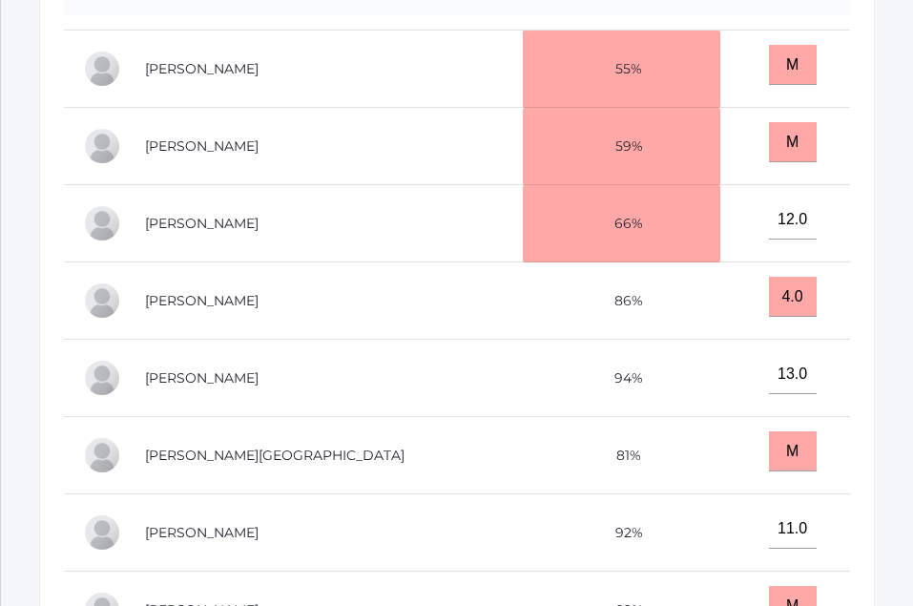
scroll to position [189, 0]
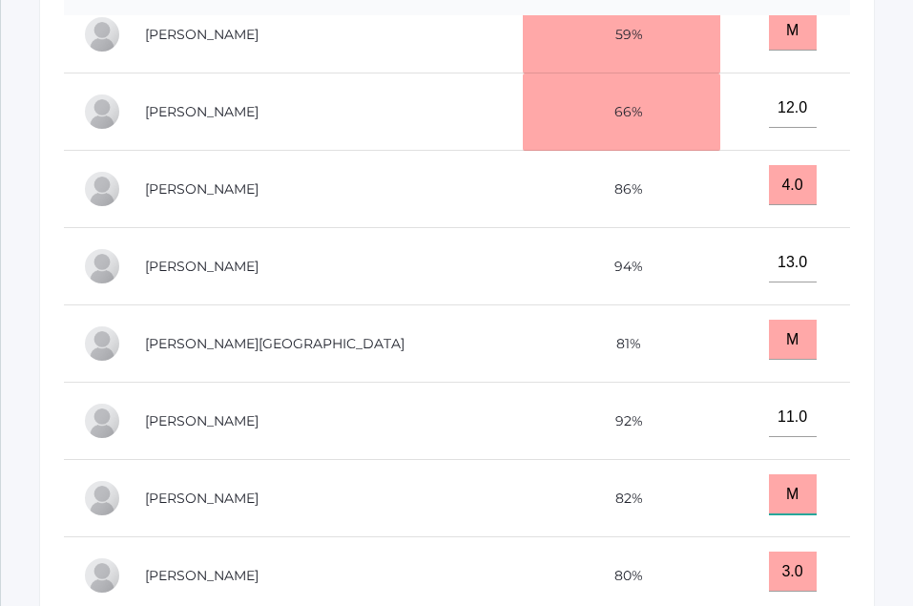
click at [769, 483] on input "M" at bounding box center [793, 494] width 48 height 40
click at [769, 485] on input "M" at bounding box center [793, 494] width 48 height 40
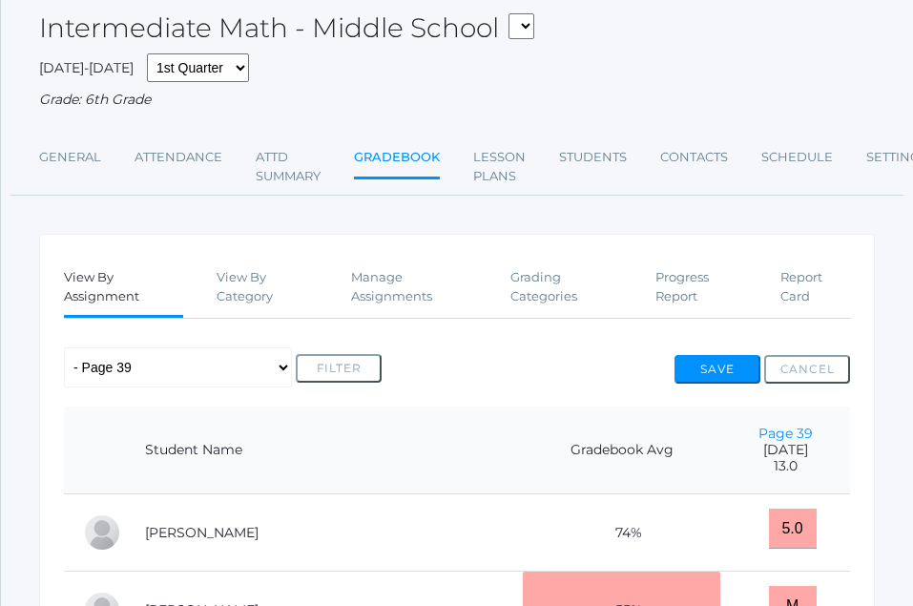
scroll to position [0, 0]
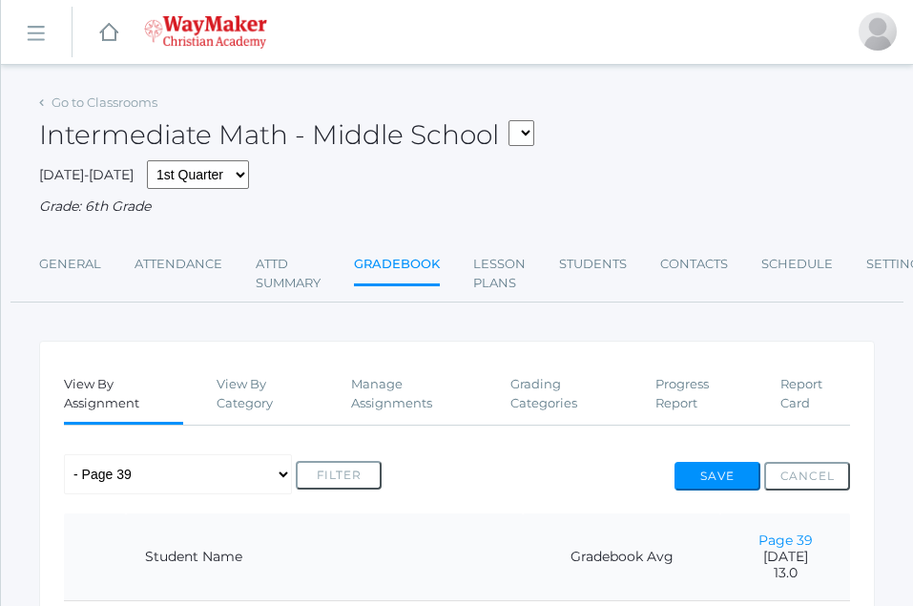
type input "11"
click at [720, 473] on button "Save" at bounding box center [718, 476] width 86 height 29
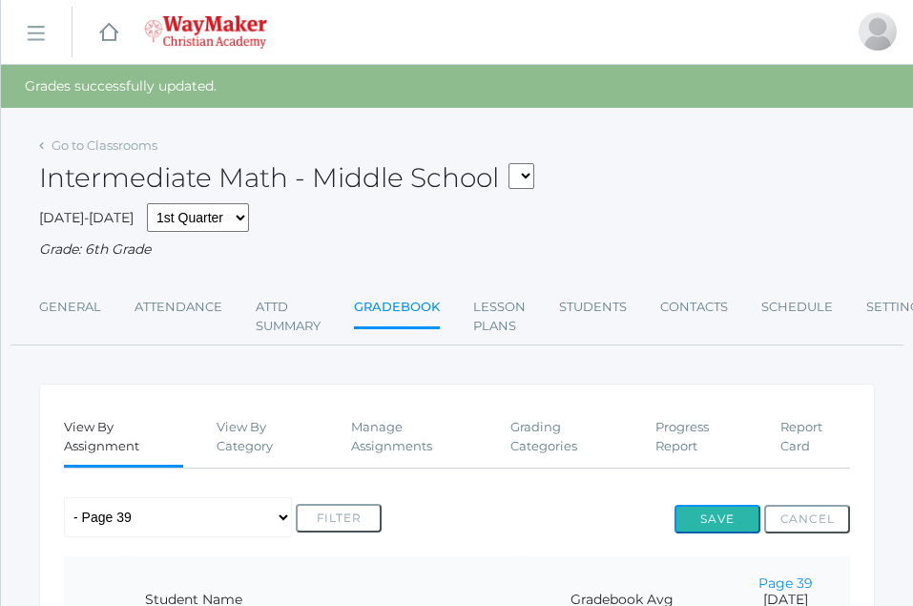
click at [720, 512] on button "Save" at bounding box center [718, 519] width 86 height 29
drag, startPoint x: 0, startPoint y: 0, endPoint x: 693, endPoint y: 252, distance: 737.2
click at [693, 252] on div "Grade: 6th Grade" at bounding box center [457, 250] width 836 height 20
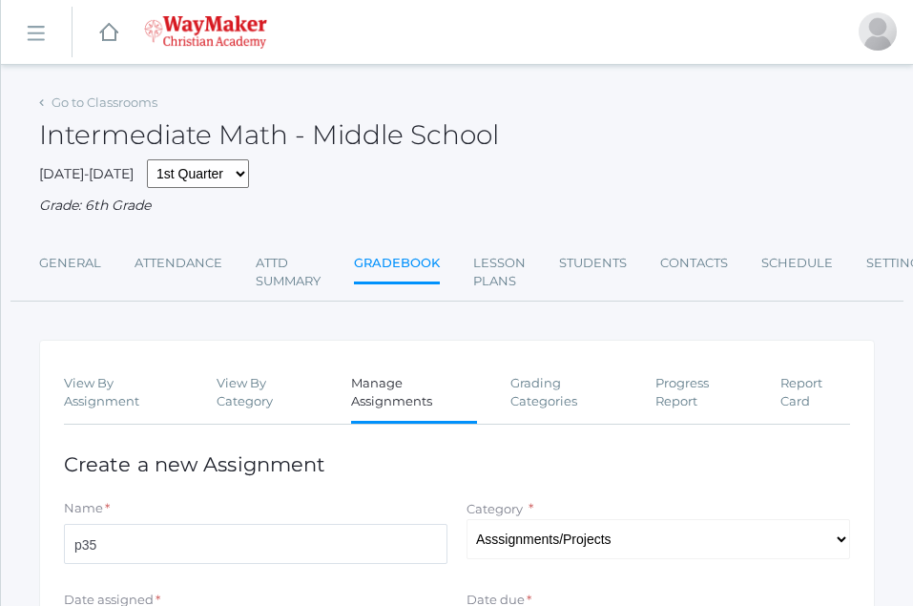
select select "1234"
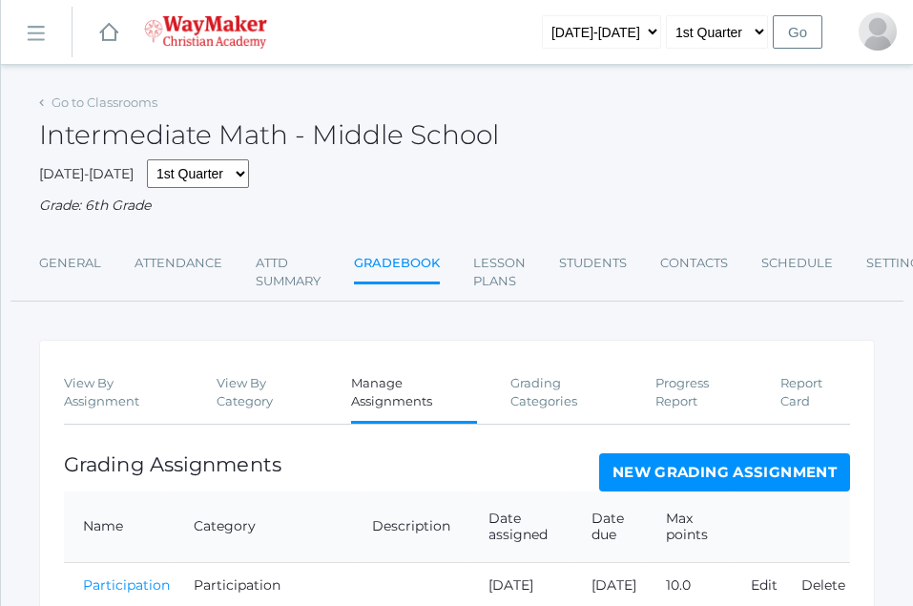
scroll to position [458, 0]
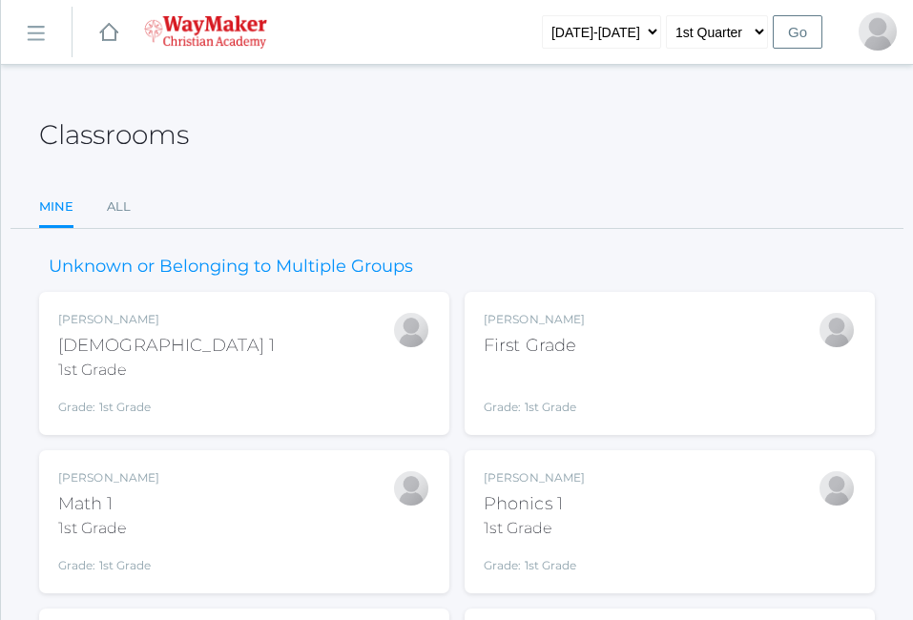
scroll to position [267, 0]
